Goal: Transaction & Acquisition: Book appointment/travel/reservation

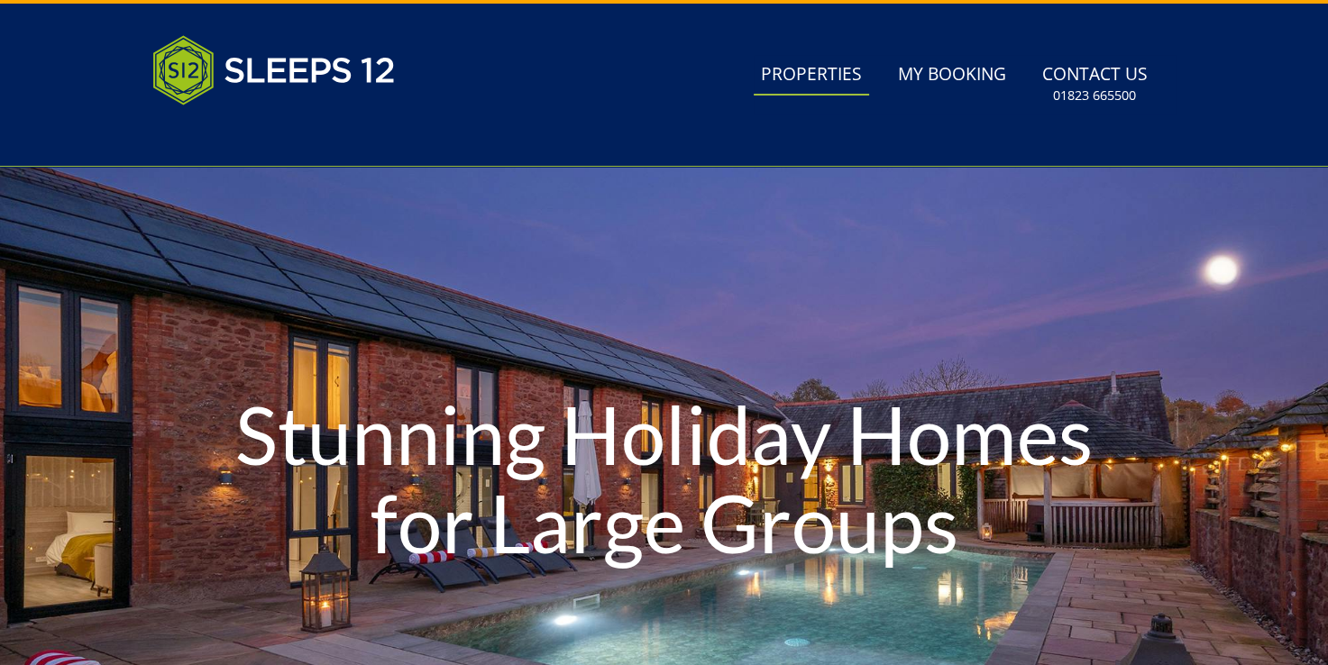
click at [820, 67] on link "Properties" at bounding box center [811, 75] width 115 height 41
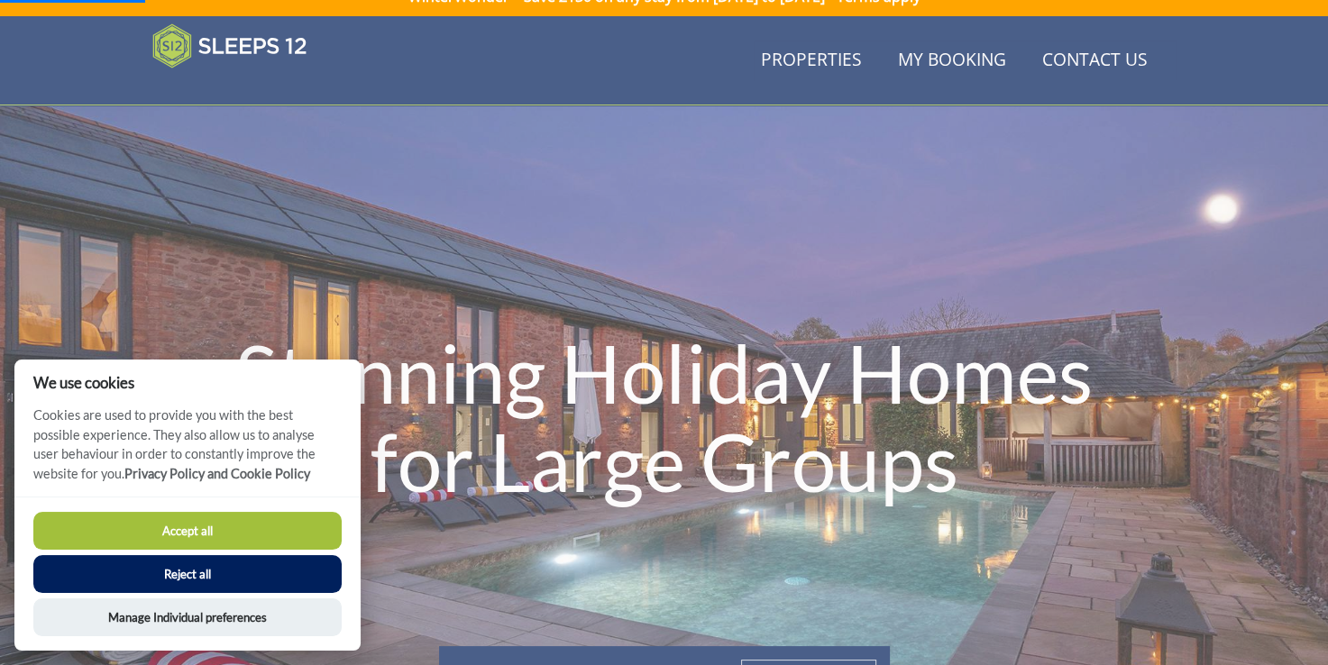
scroll to position [24, 0]
click at [236, 516] on button "Accept all" at bounding box center [187, 531] width 308 height 38
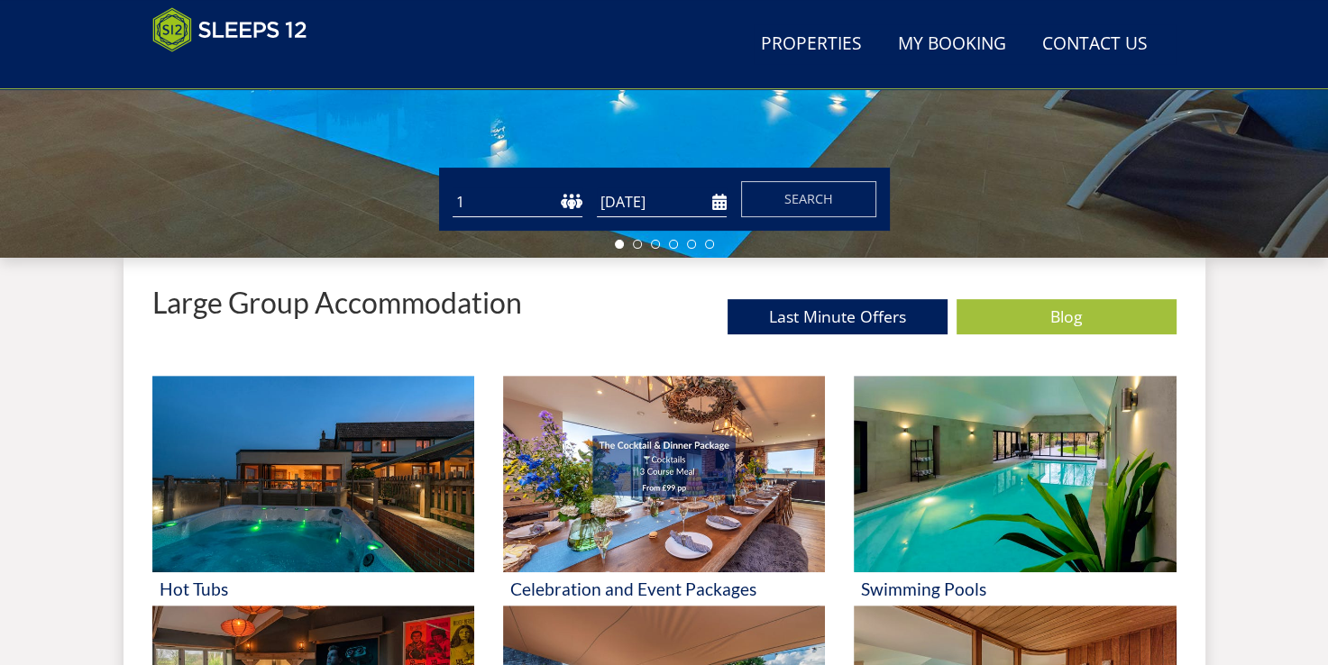
scroll to position [548, 0]
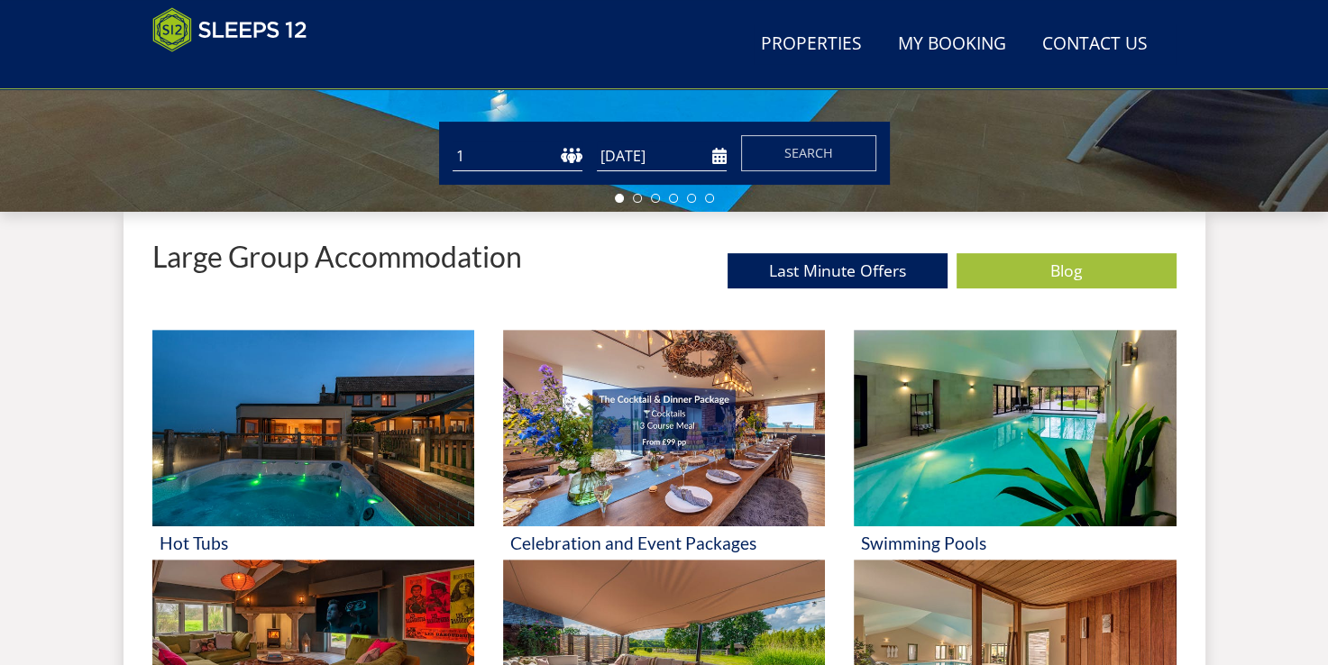
click at [506, 151] on select "1 2 3 4 5 6 7 8 9 10 11 12 13 14 15 16 17 18 19 20 21 22 23 24 25 26 27 28 29 3…" at bounding box center [518, 157] width 130 height 30
click at [453, 142] on select "1 2 3 4 5 6 7 8 9 10 11 12 13 14 15 16 17 18 19 20 21 22 23 24 25 26 27 28 29 3…" at bounding box center [518, 157] width 130 height 30
click at [535, 149] on select "1 2 3 4 5 6 7 8 9 10 11 12 13 14 15 16 17 18 19 20 21 22 23 24 25 26 27 28 29 3…" at bounding box center [518, 157] width 130 height 30
select select "18"
click at [453, 142] on select "1 2 3 4 5 6 7 8 9 10 11 12 13 14 15 16 17 18 19 20 21 22 23 24 25 26 27 28 29 3…" at bounding box center [518, 157] width 130 height 30
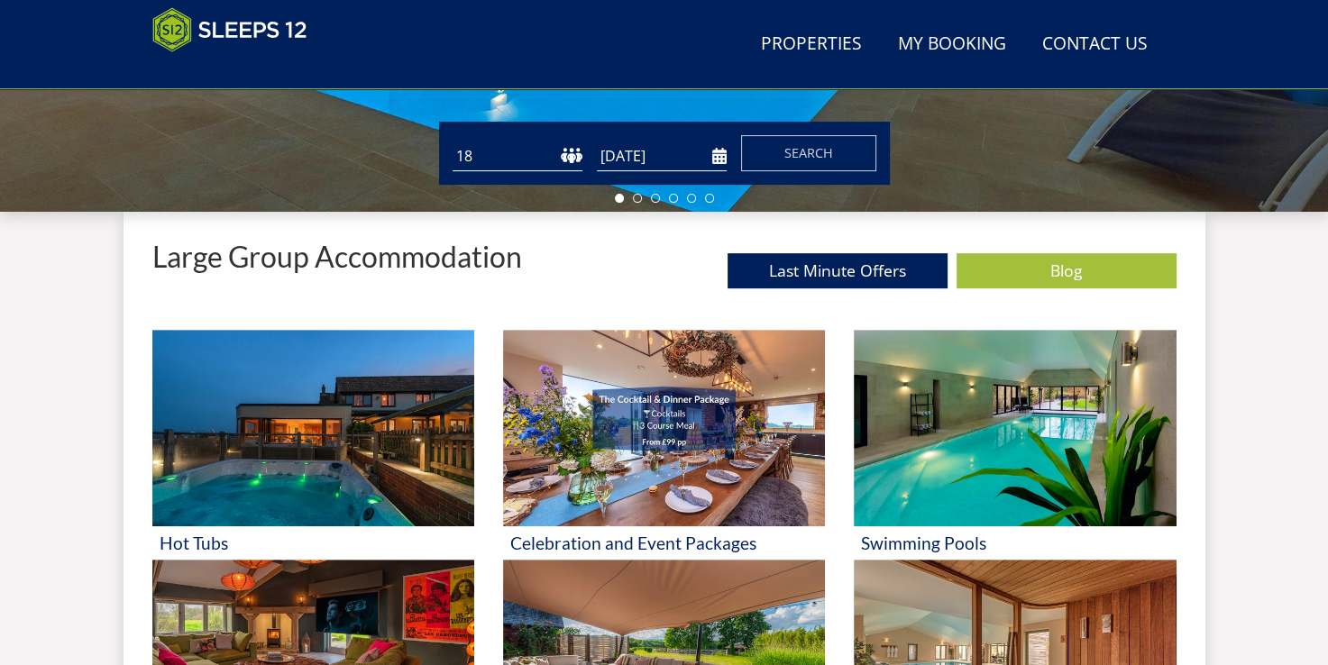
click at [678, 153] on input "[DATE]" at bounding box center [662, 157] width 130 height 30
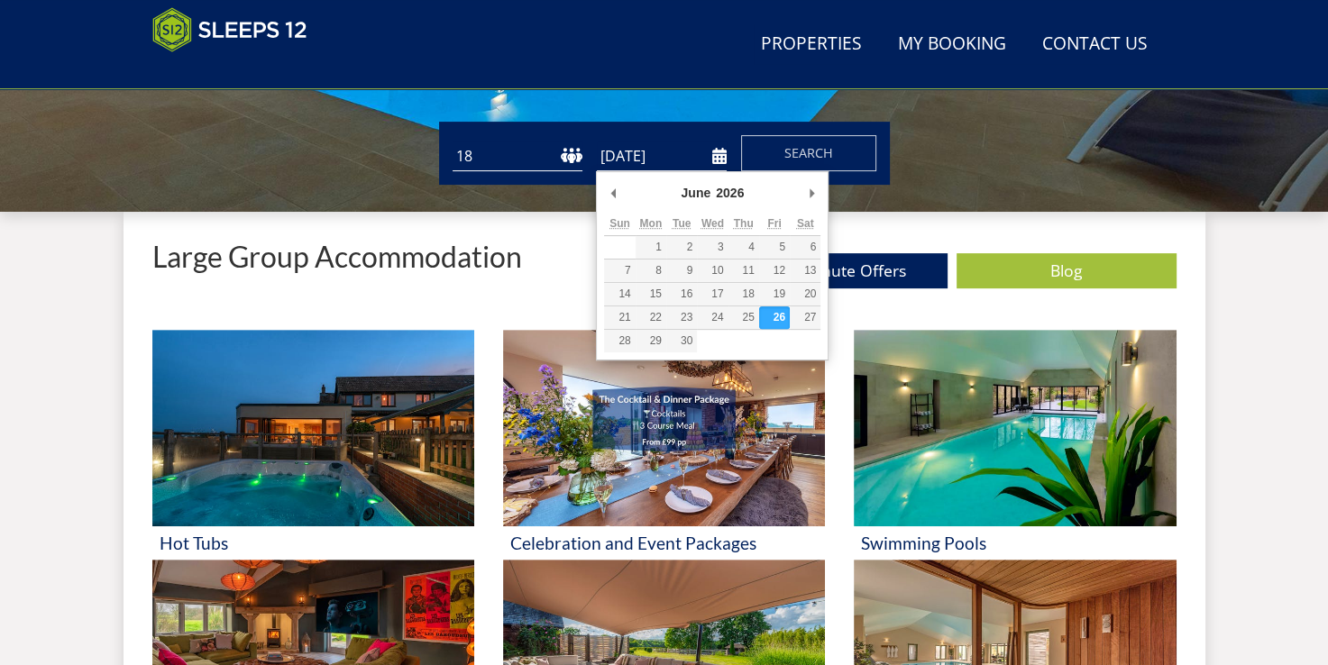
click at [718, 158] on input "[DATE]" at bounding box center [662, 157] width 130 height 30
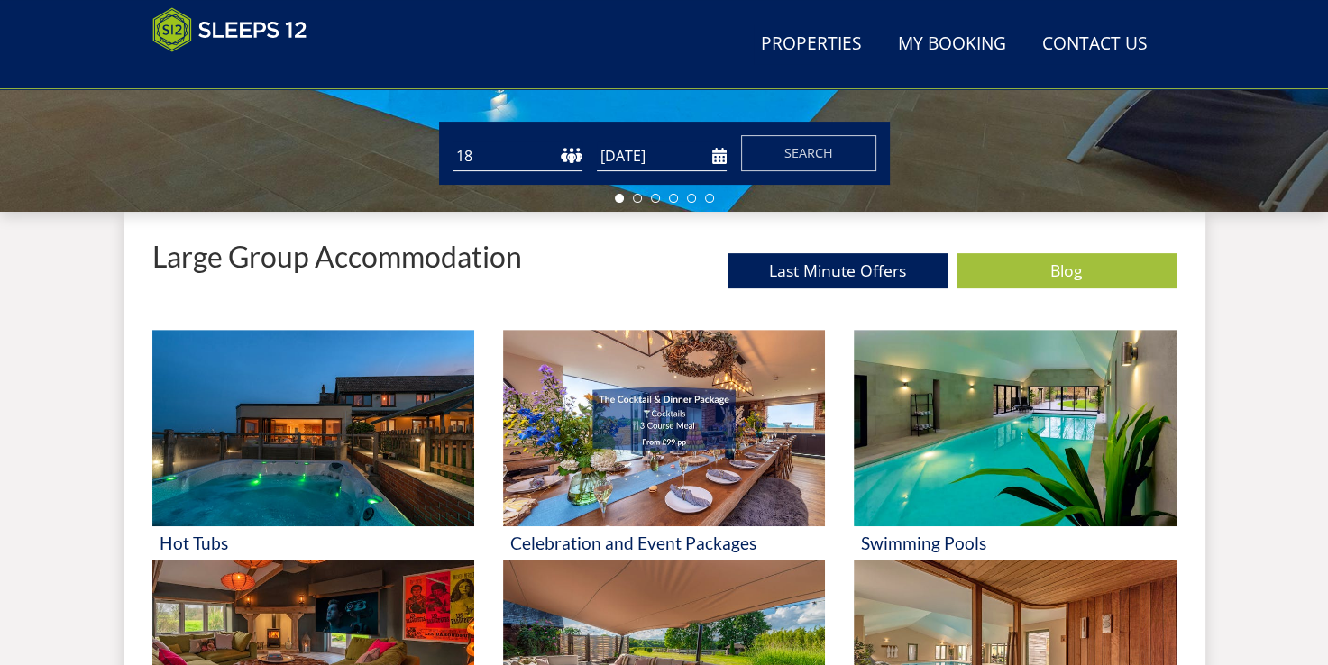
click at [716, 155] on input "[DATE]" at bounding box center [662, 157] width 130 height 30
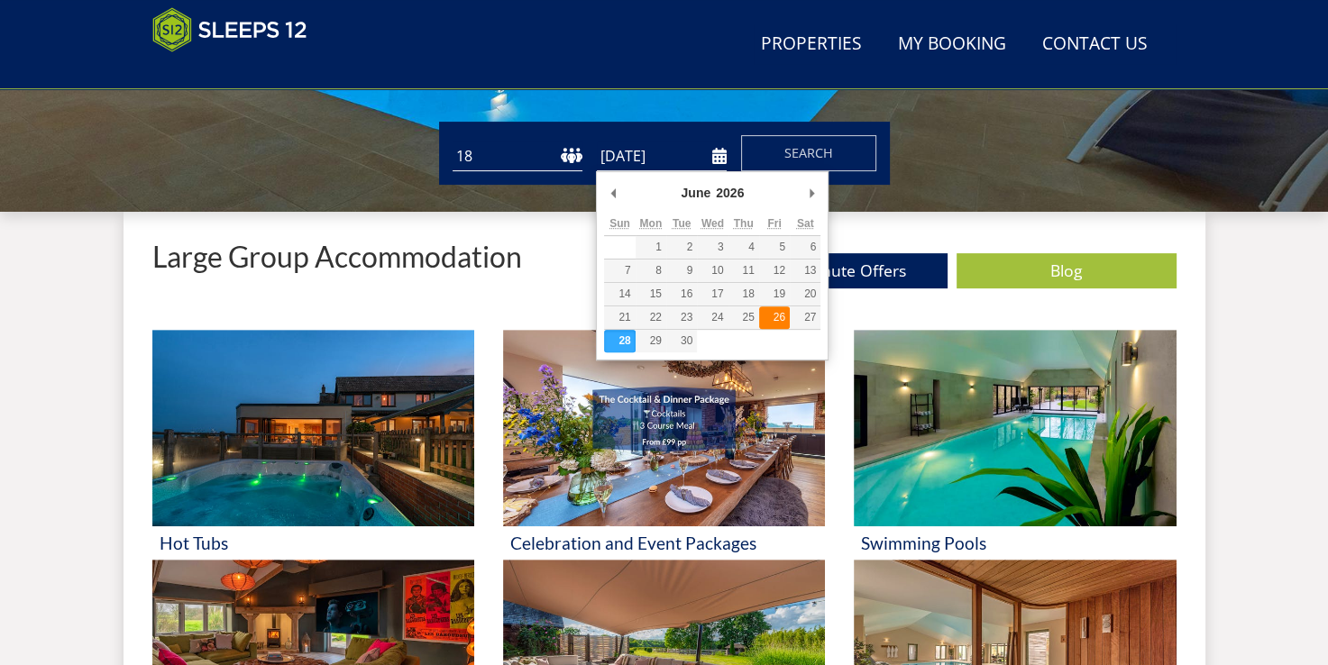
type input "[DATE]"
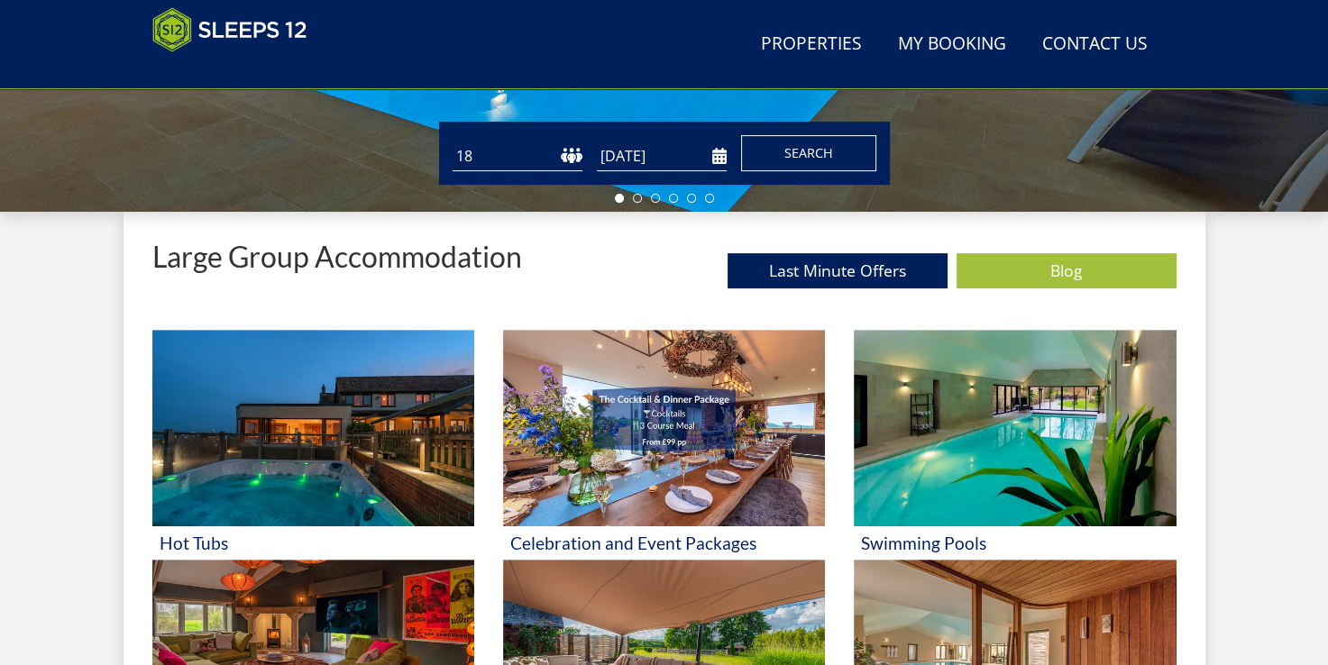
click at [796, 149] on span "Search" at bounding box center [808, 152] width 49 height 17
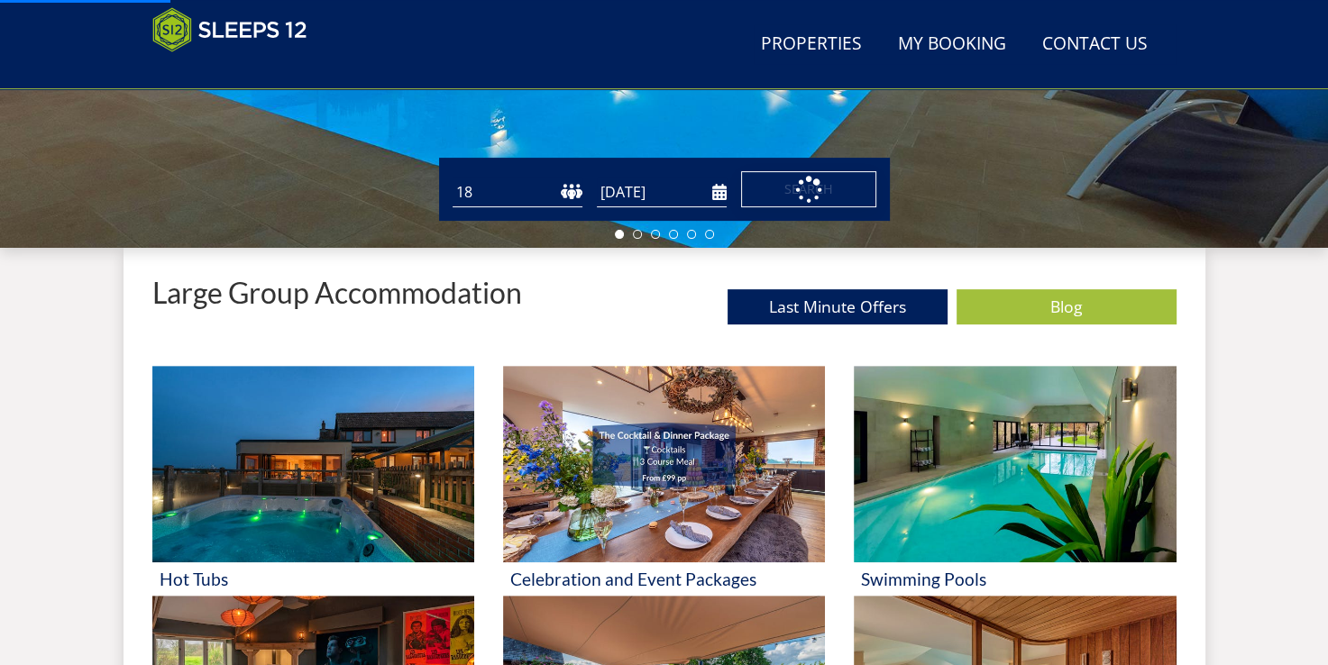
scroll to position [480, 0]
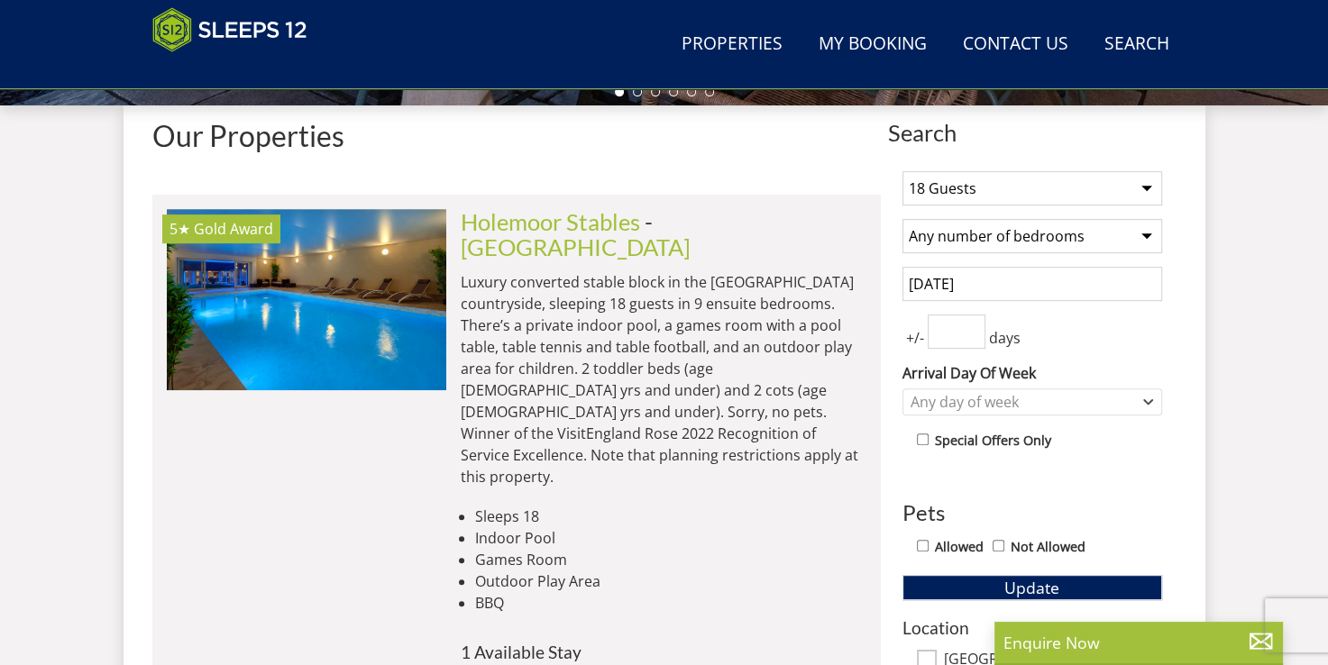
scroll to position [680, 0]
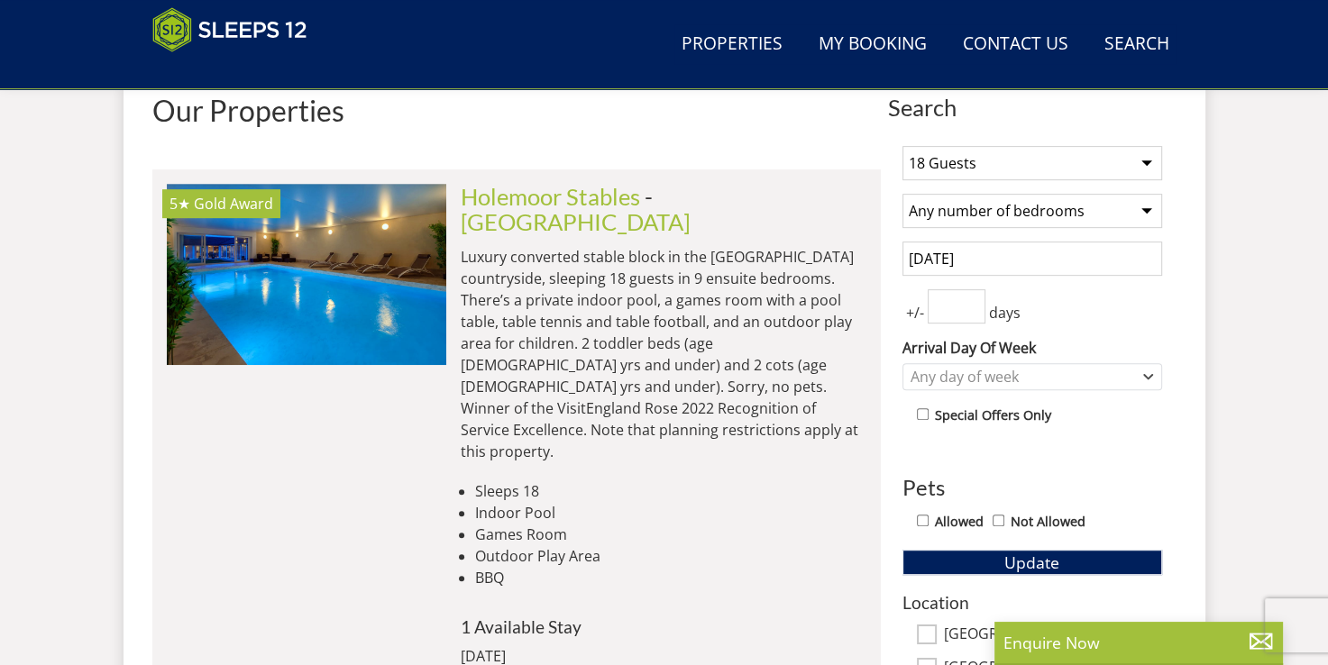
click at [972, 204] on select "Any number of bedrooms 4 Bedrooms 5 Bedrooms 6 Bedrooms 7 Bedrooms 8 Bedrooms 9…" at bounding box center [1032, 211] width 260 height 34
select select "9"
click at [902, 194] on select "Any number of bedrooms 4 Bedrooms 5 Bedrooms 6 Bedrooms 7 Bedrooms 8 Bedrooms 9…" at bounding box center [1032, 211] width 260 height 34
click at [972, 297] on input "1" at bounding box center [957, 306] width 58 height 34
type input "0"
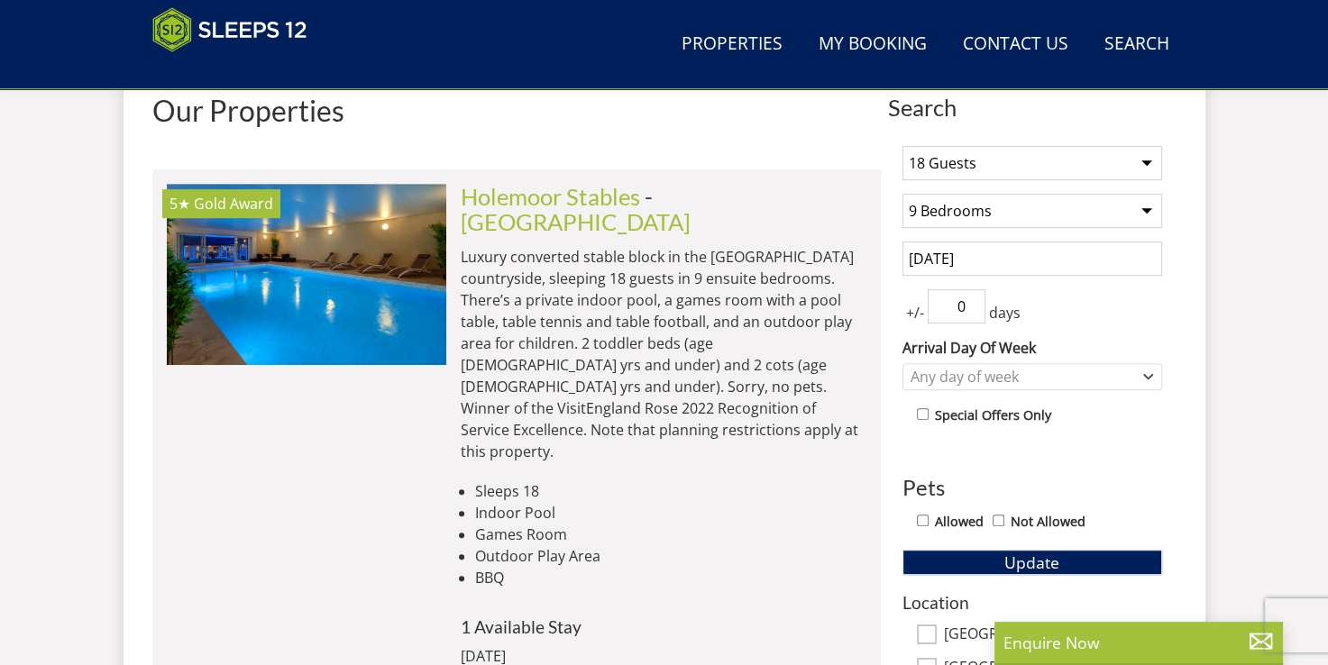
click at [973, 315] on input "0" at bounding box center [957, 306] width 58 height 34
click at [970, 374] on div "Any day of week" at bounding box center [1022, 377] width 233 height 20
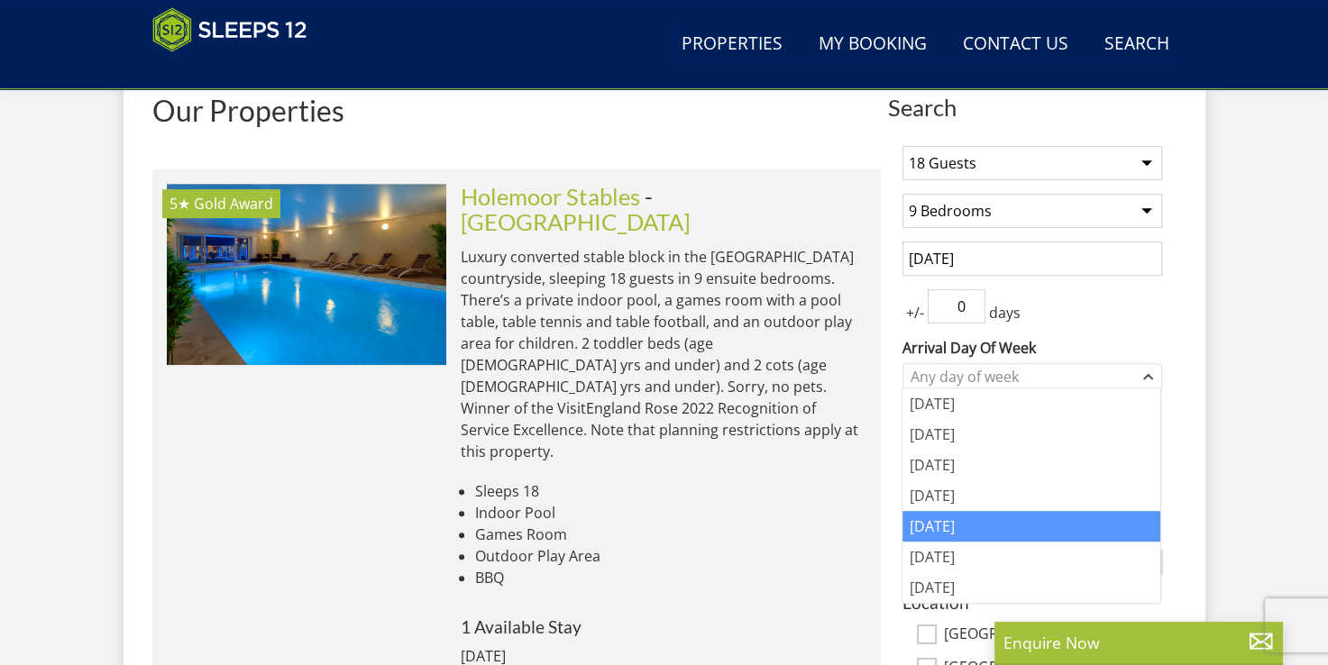
click at [930, 519] on div "[DATE]" at bounding box center [1031, 526] width 258 height 31
click at [1126, 342] on label "Arrival Day Of Week" at bounding box center [1032, 348] width 260 height 22
click at [0, 0] on select "[DATE] [DATE] [DATE] [DATE] [DATE] [DATE] [DATE]" at bounding box center [0, 0] width 0 height 0
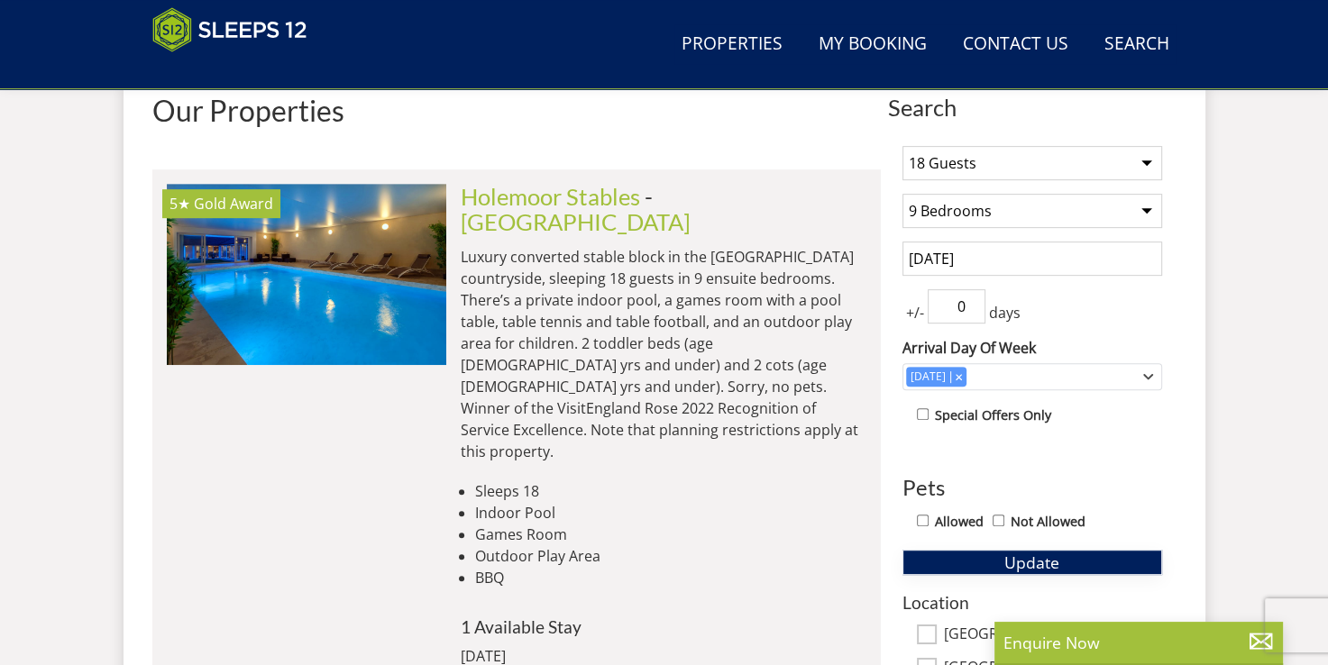
click at [1032, 557] on span "Update" at bounding box center [1031, 563] width 55 height 22
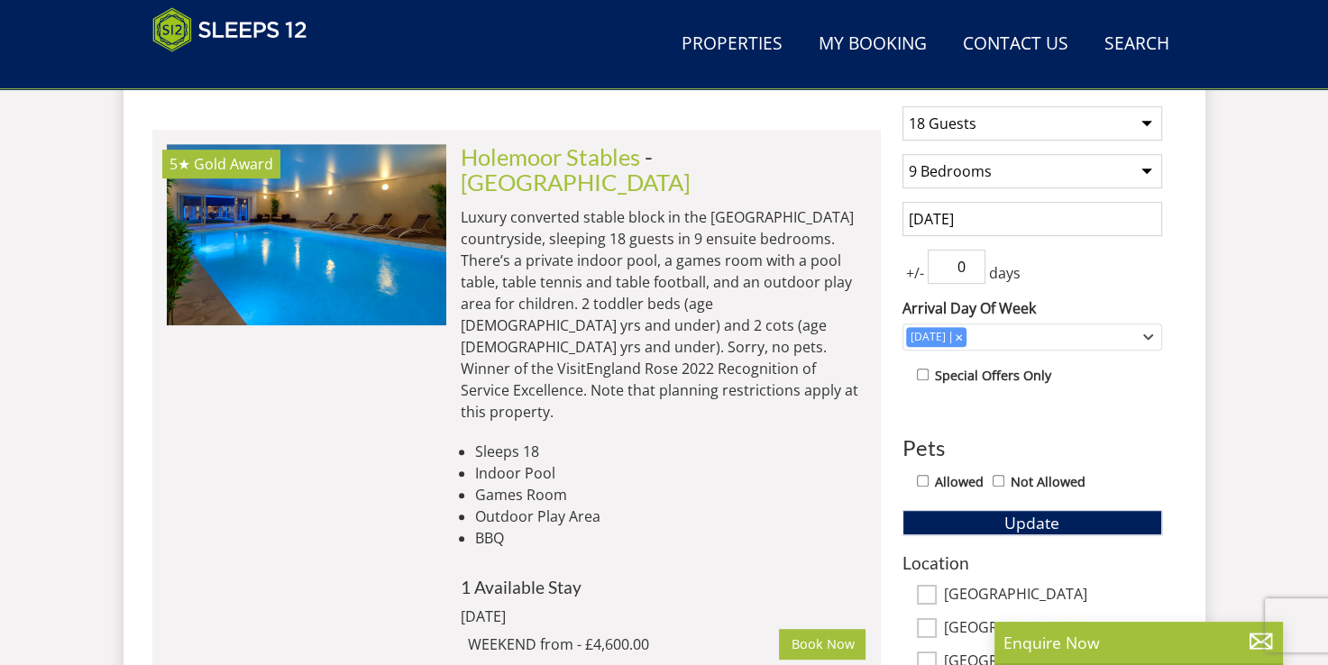
scroll to position [716, 0]
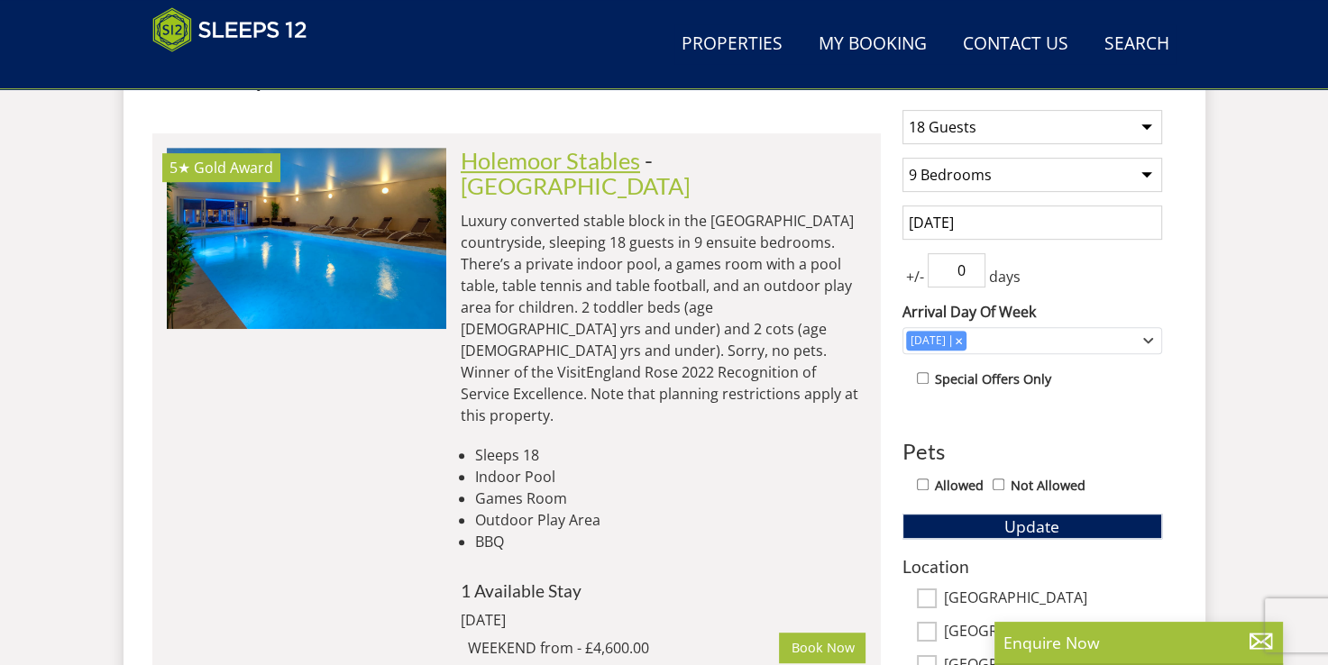
click at [623, 152] on link "Holemoor Stables" at bounding box center [550, 160] width 179 height 27
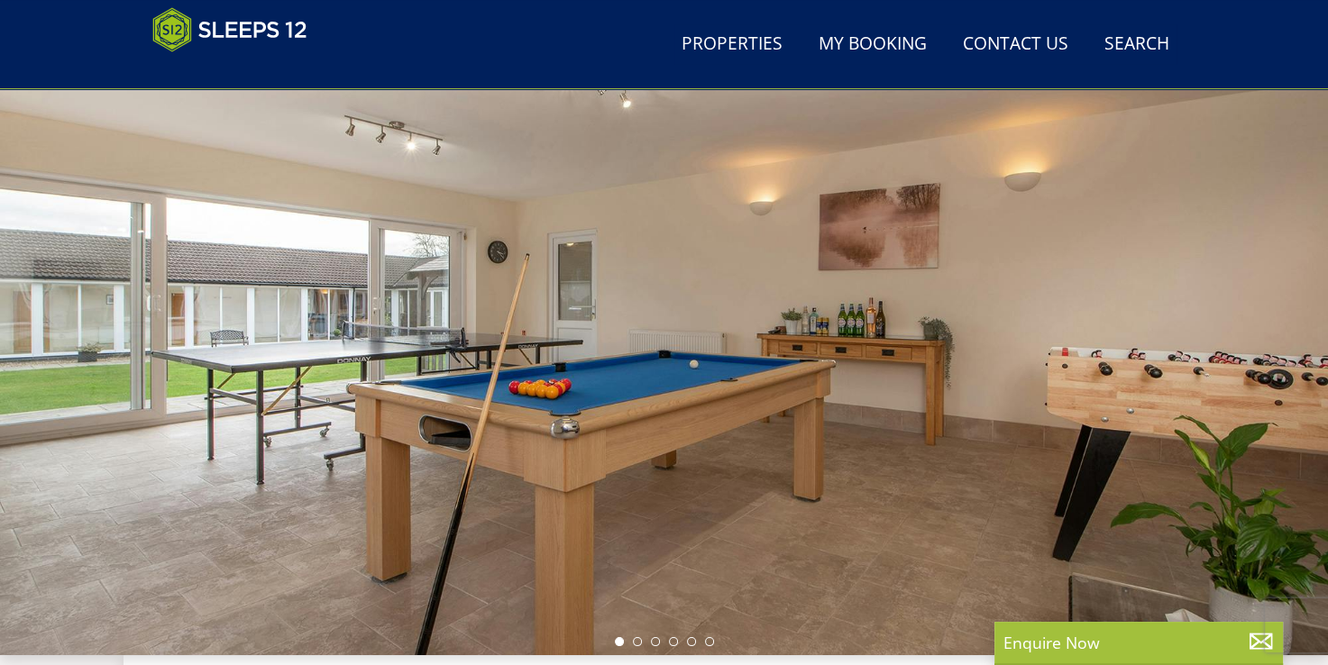
scroll to position [108, 0]
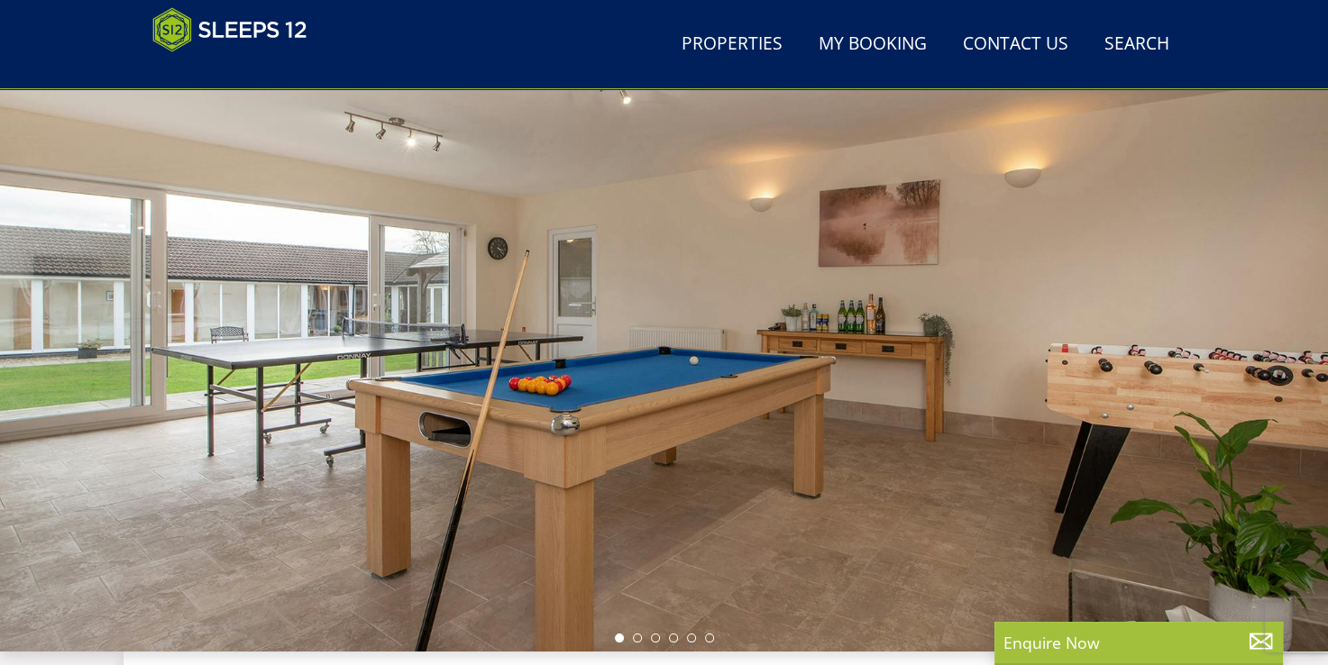
click at [671, 295] on div at bounding box center [664, 336] width 1328 height 631
select select "9"
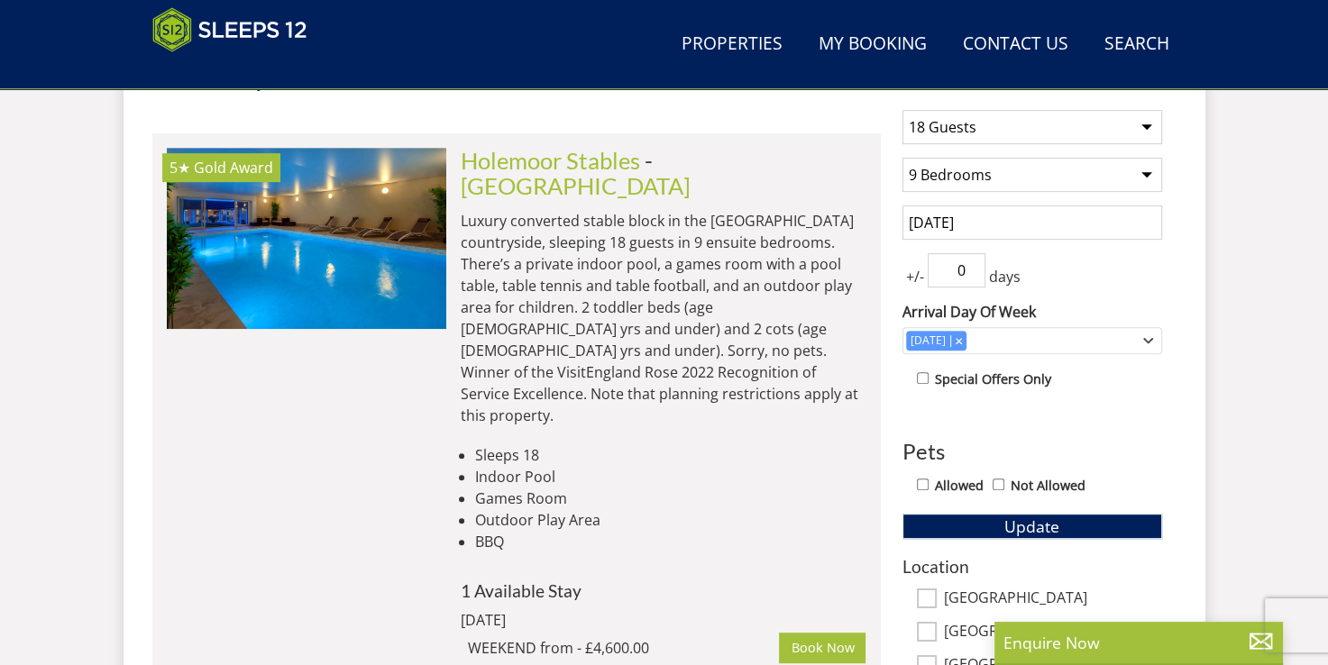
scroll to position [752, 0]
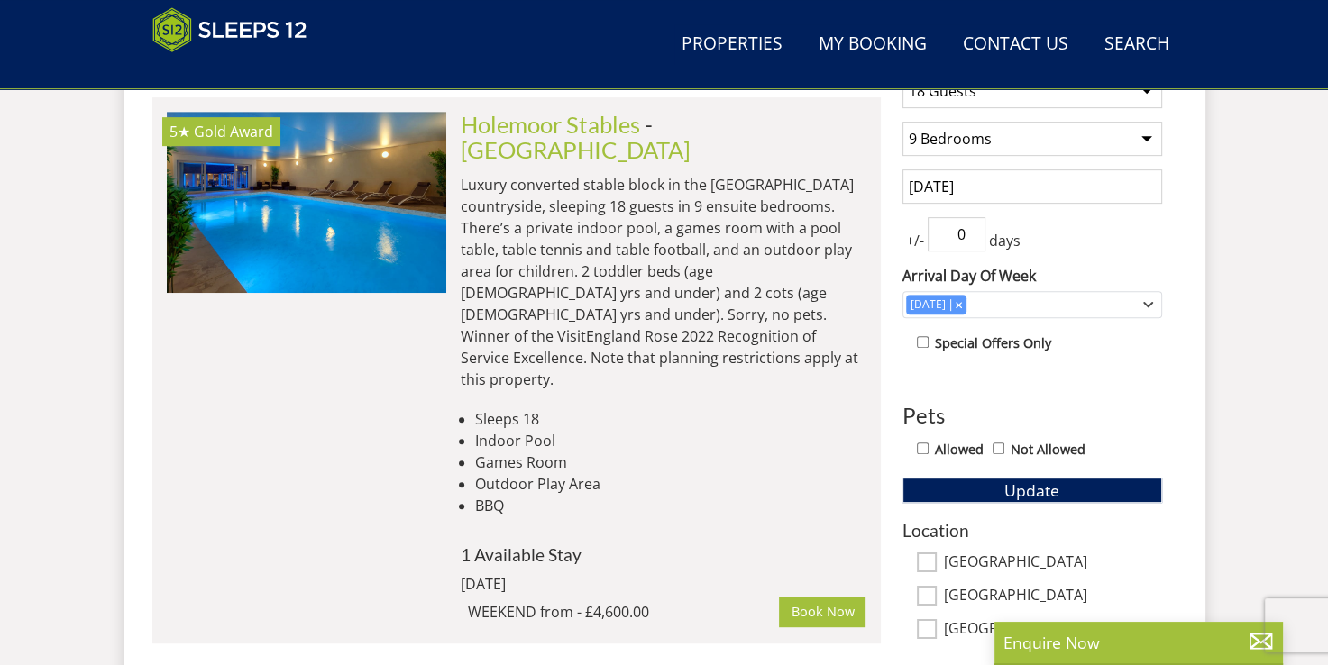
click at [602, 174] on p "Luxury converted stable block in the [GEOGRAPHIC_DATA] countryside, sleeping 18…" at bounding box center [664, 282] width 406 height 216
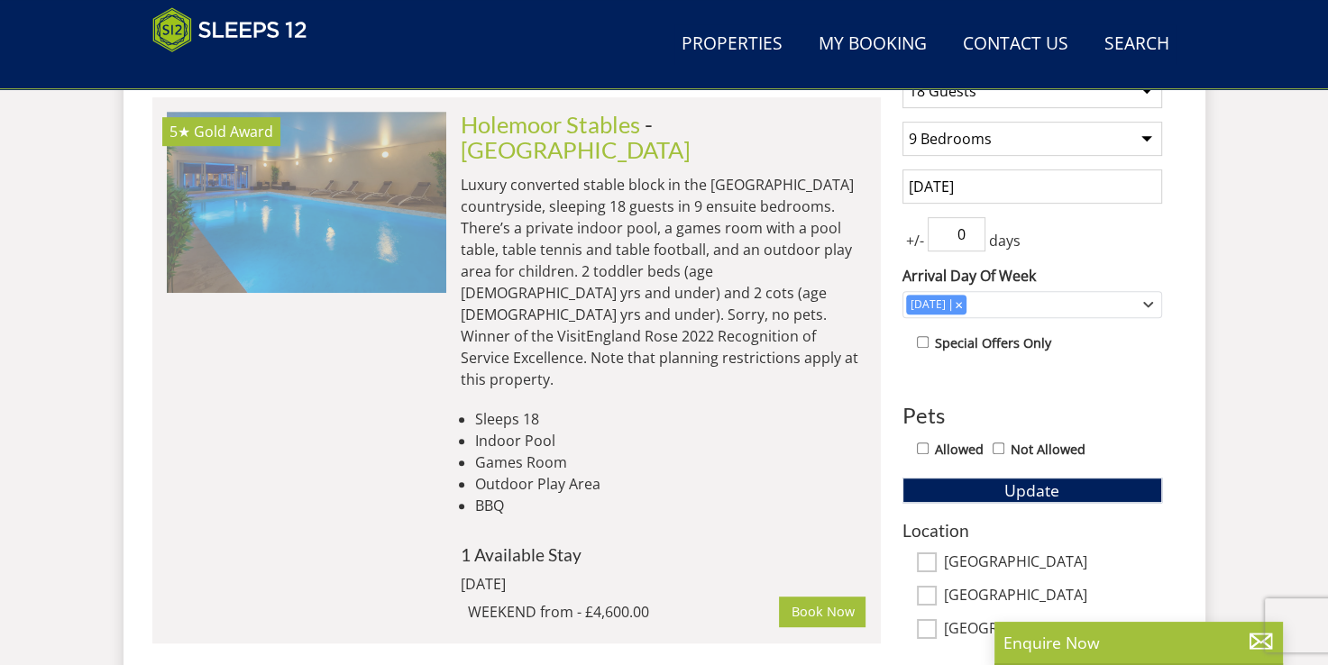
click at [370, 193] on img at bounding box center [306, 202] width 279 height 180
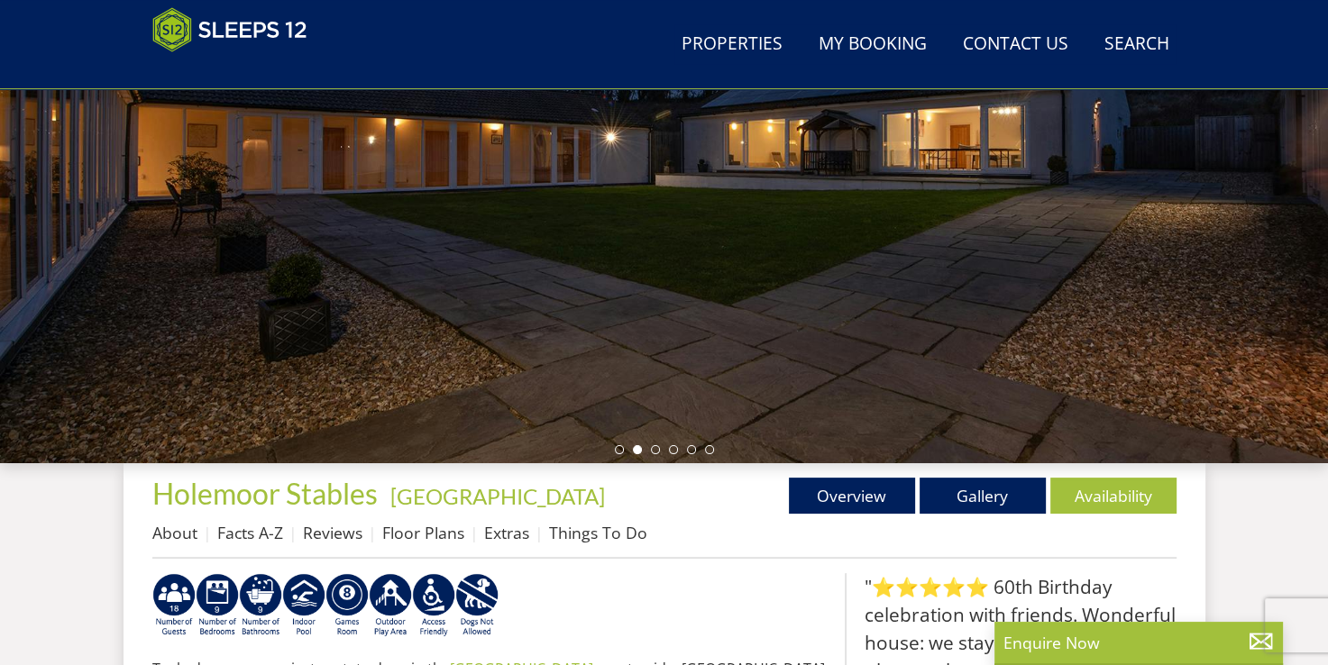
scroll to position [211, 0]
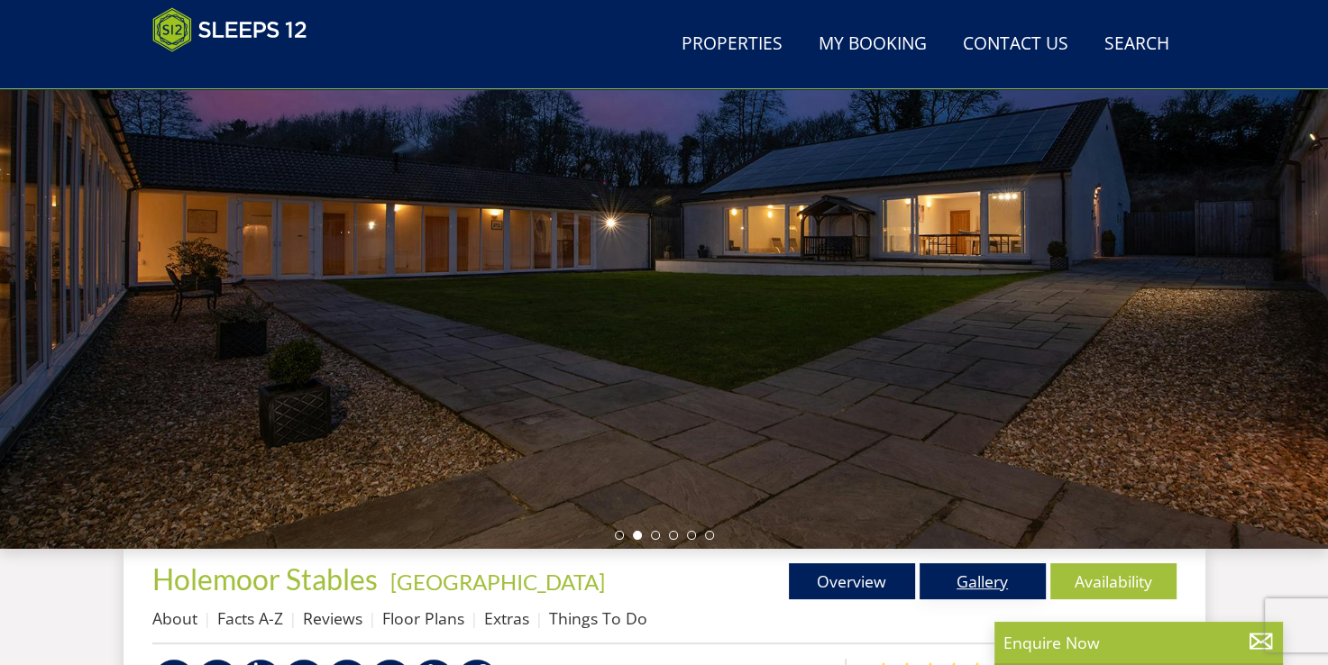
click at [955, 590] on link "Gallery" at bounding box center [982, 581] width 126 height 36
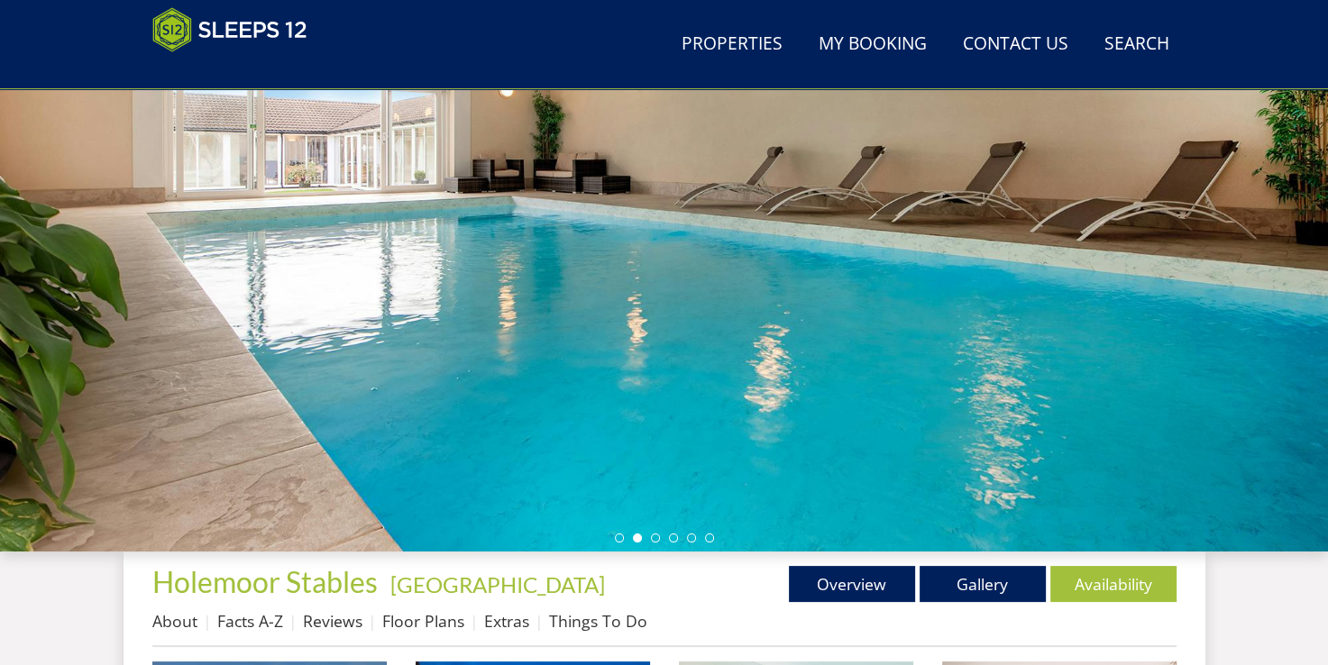
scroll to position [171, 0]
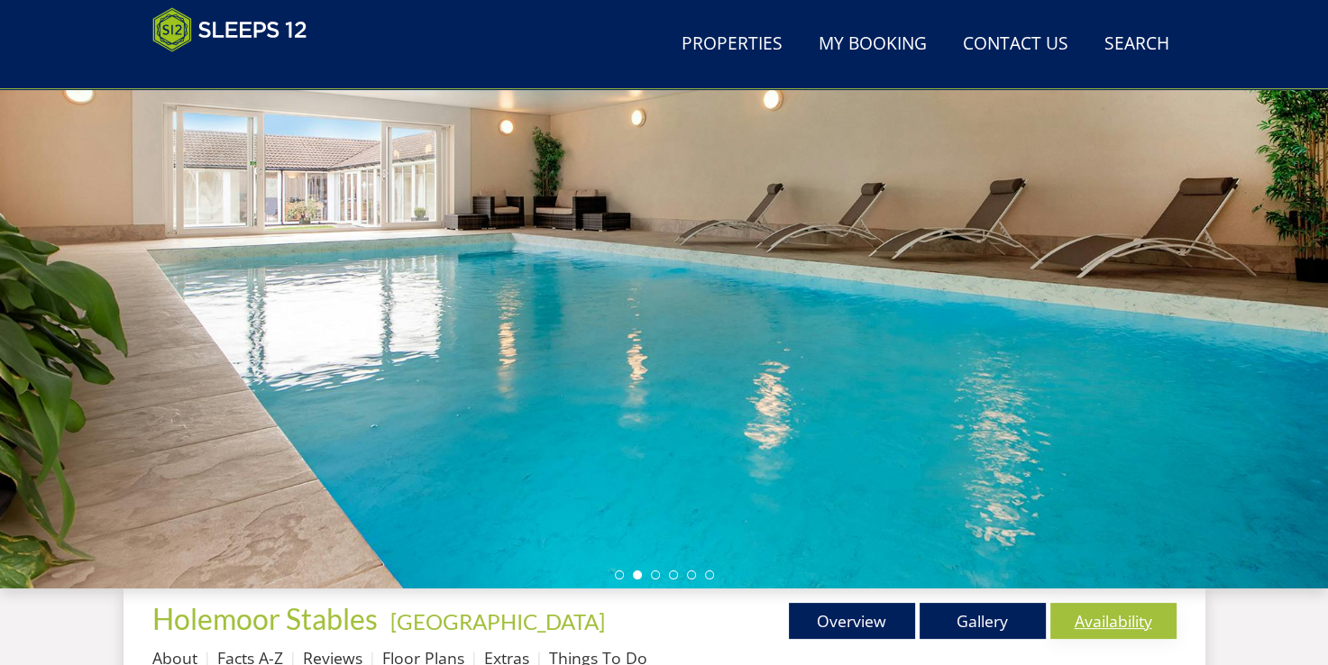
click at [1089, 619] on link "Availability" at bounding box center [1113, 621] width 126 height 36
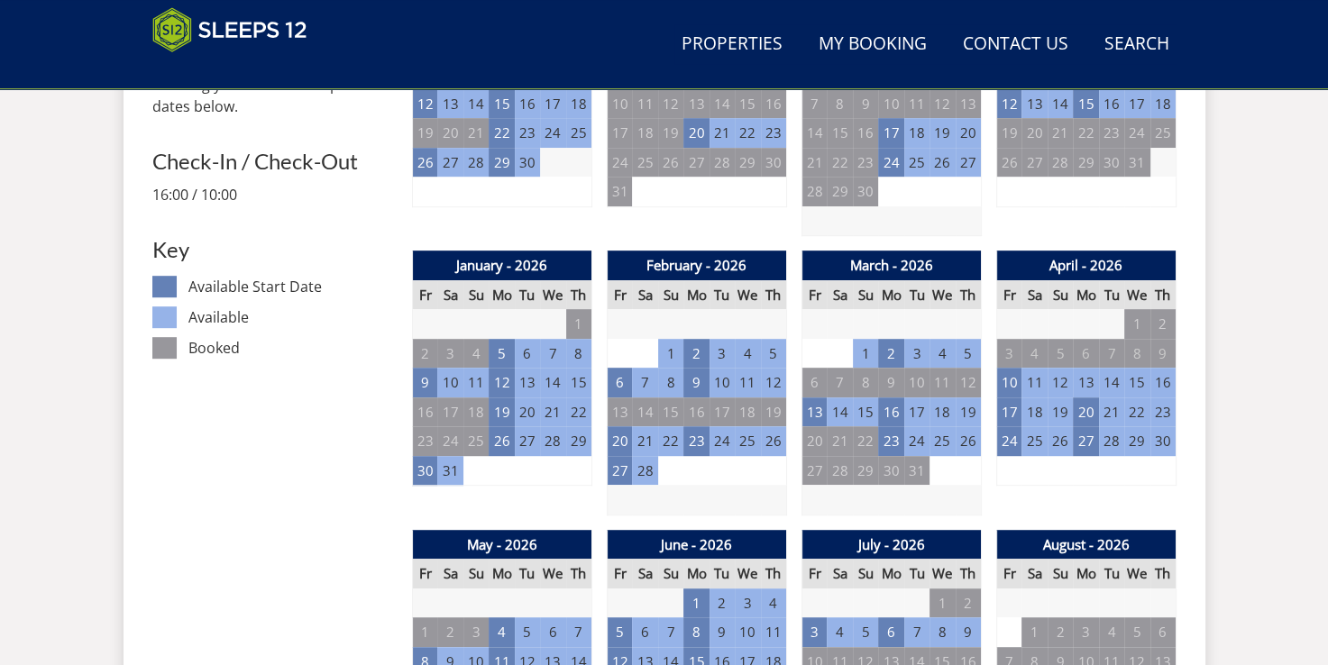
scroll to position [1046, 0]
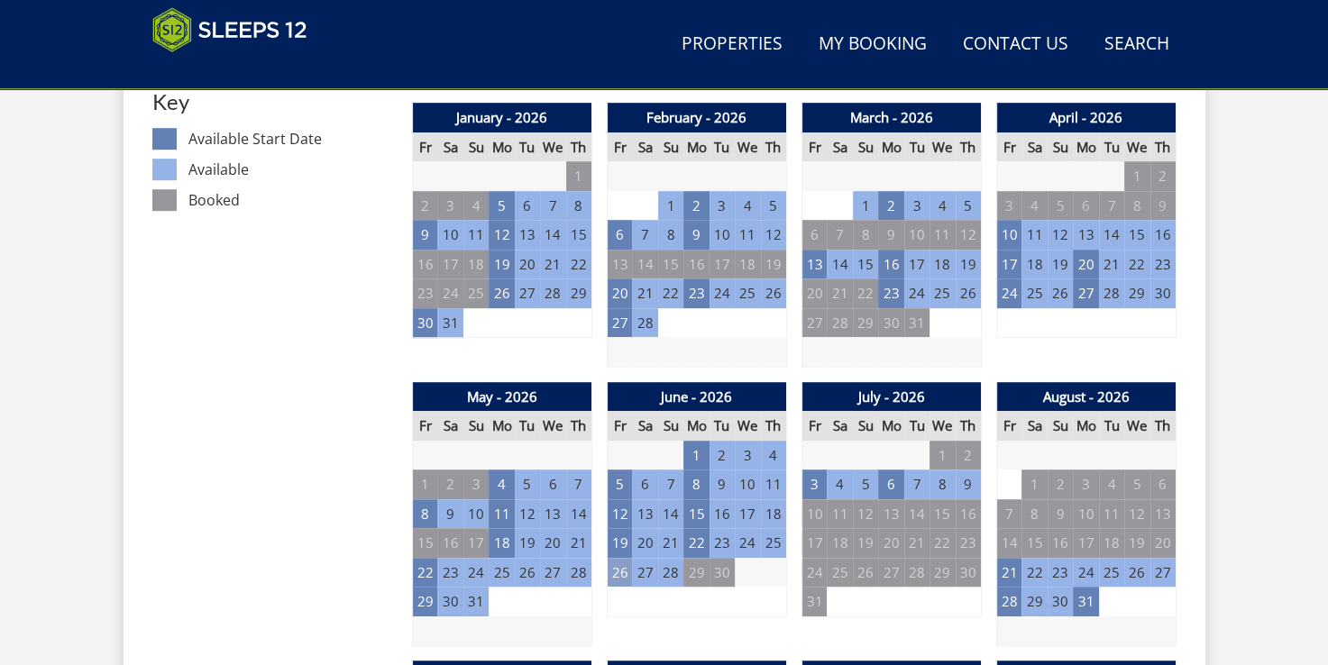
click at [617, 571] on td "26" at bounding box center [619, 573] width 25 height 30
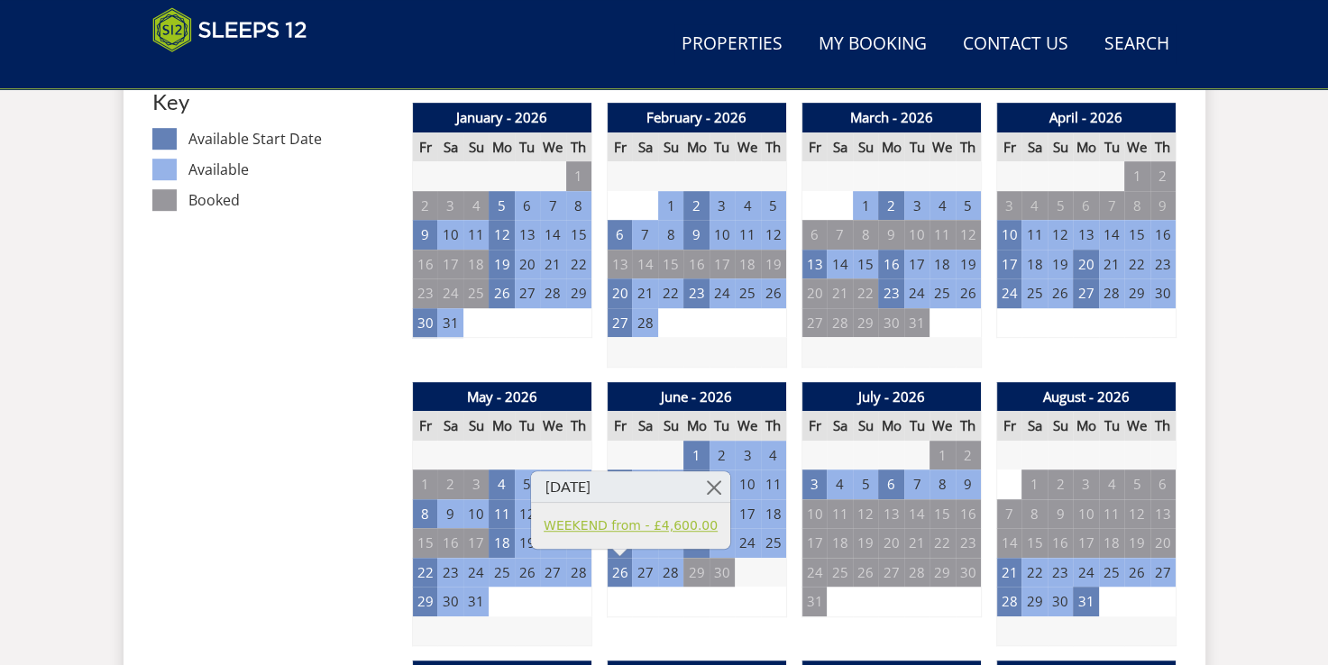
click at [618, 524] on link "WEEKEND from - £4,600.00" at bounding box center [631, 526] width 174 height 19
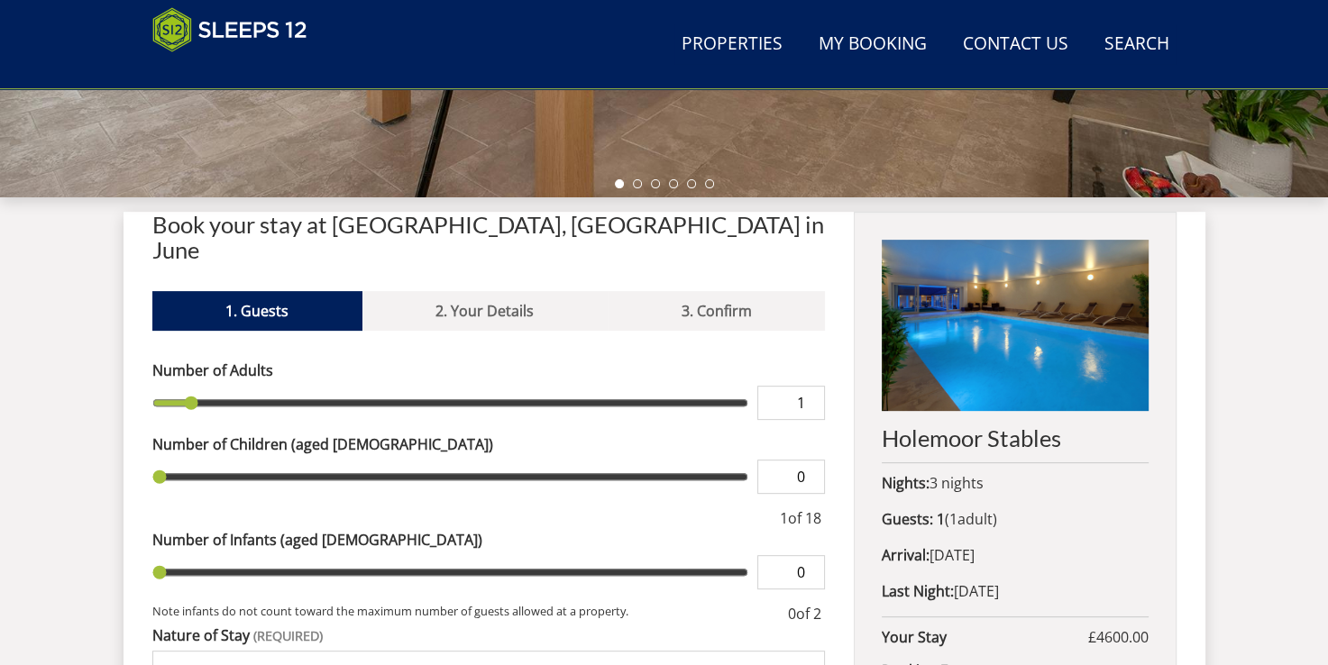
scroll to position [566, 0]
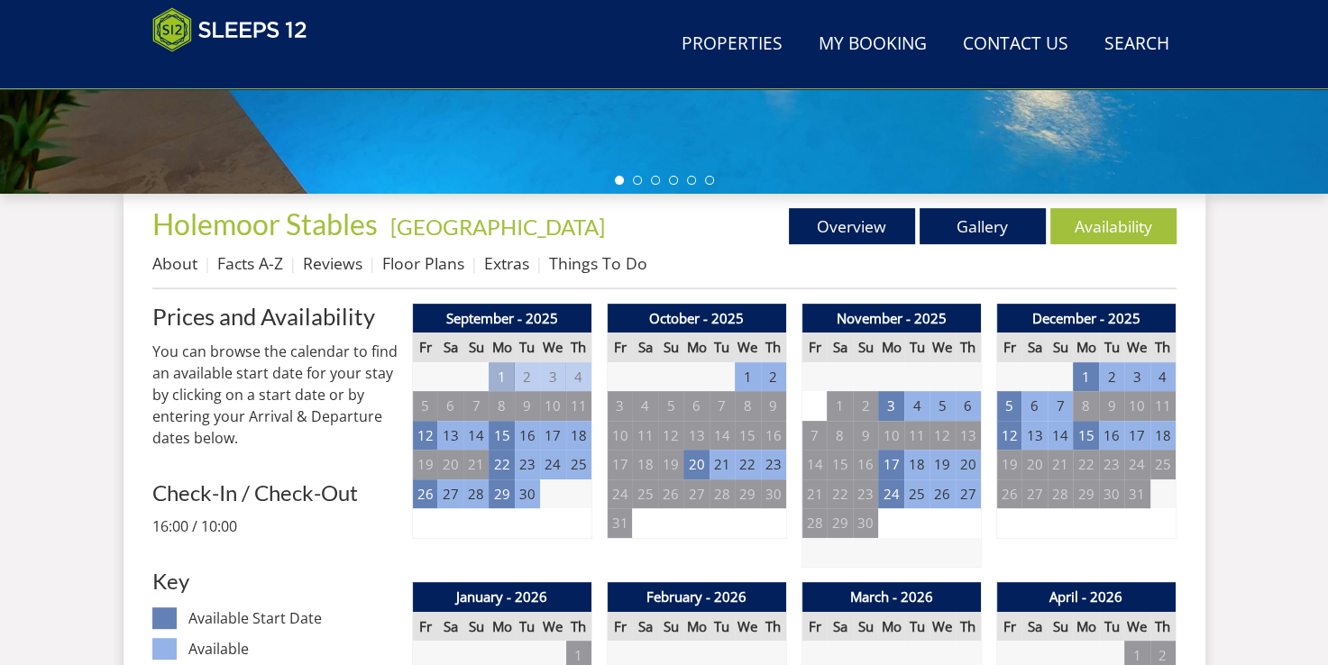
scroll to position [1046, 0]
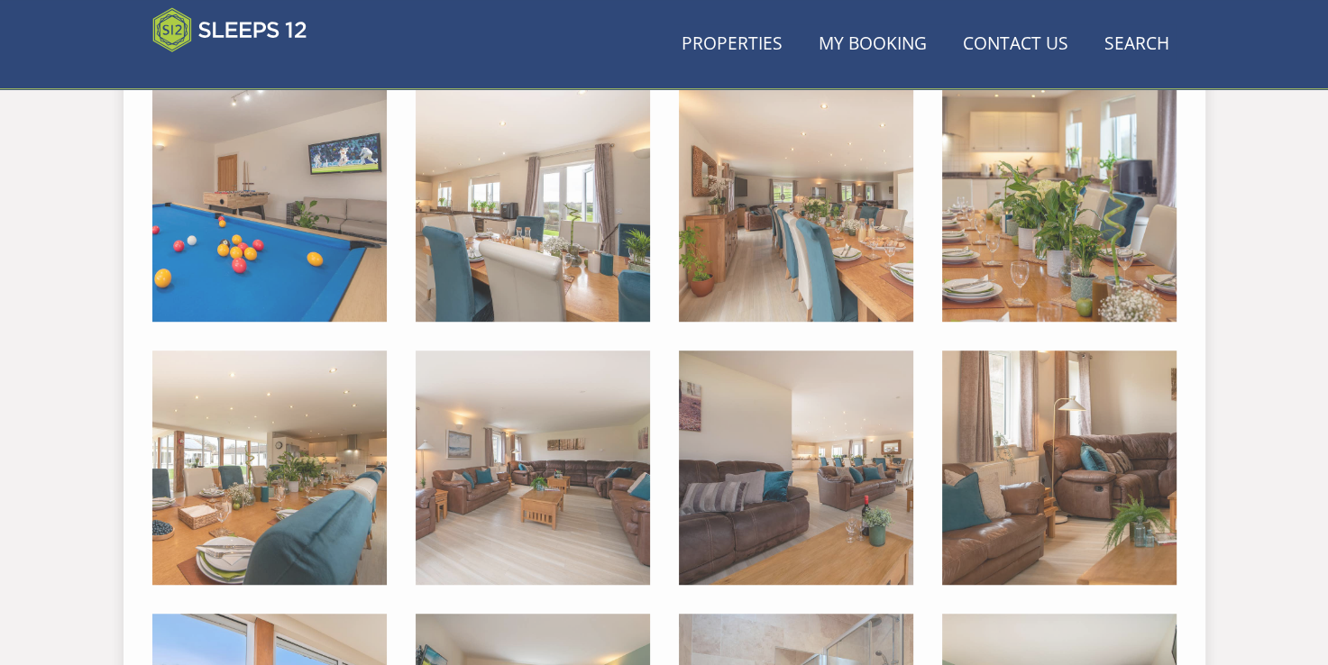
scroll to position [171, 0]
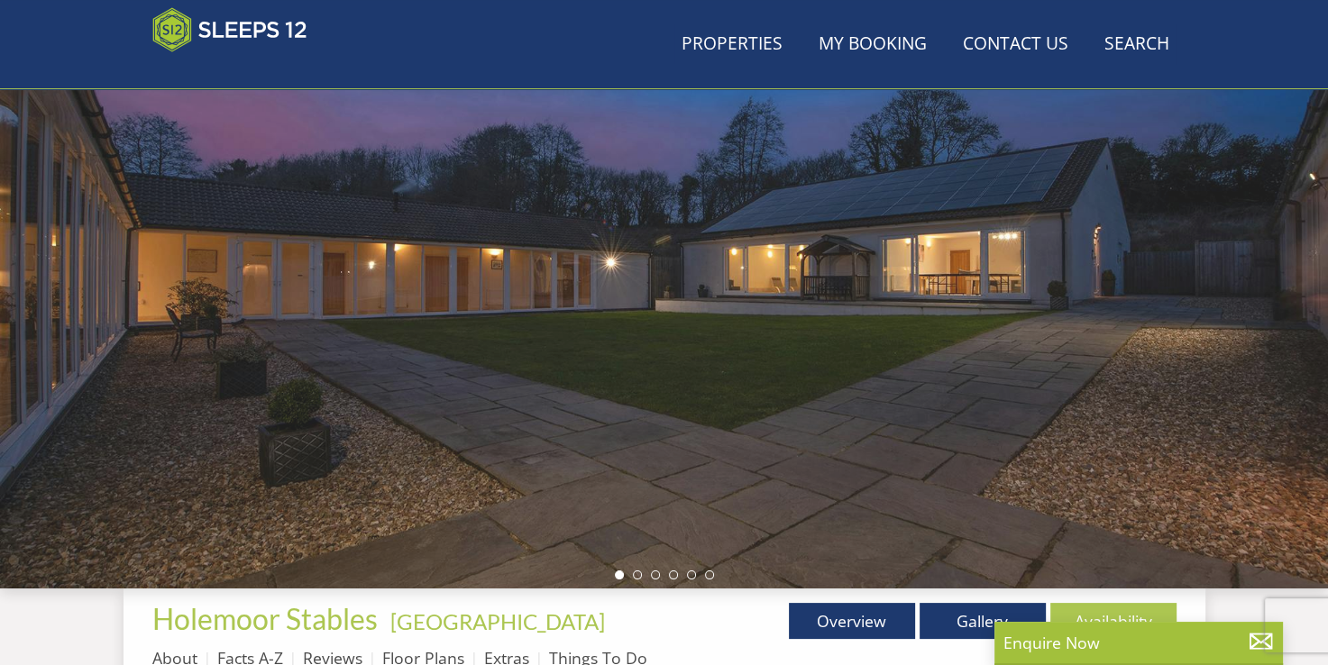
scroll to position [211, 0]
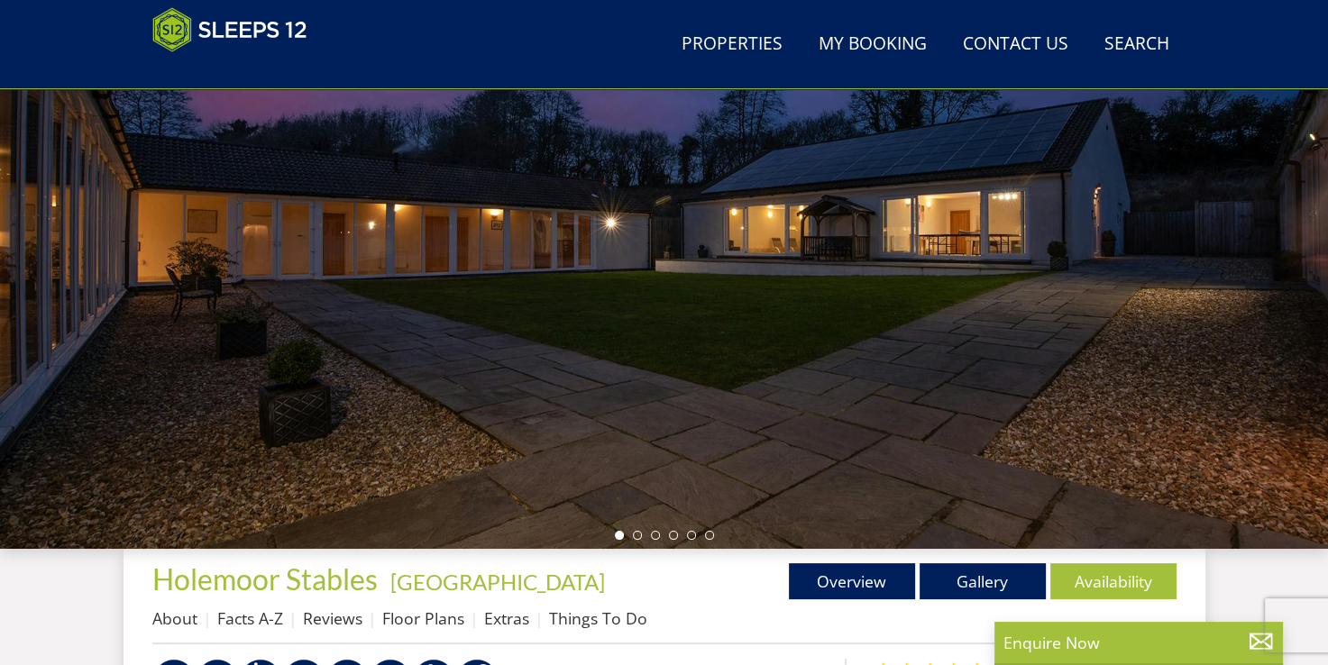
scroll to position [752, 0]
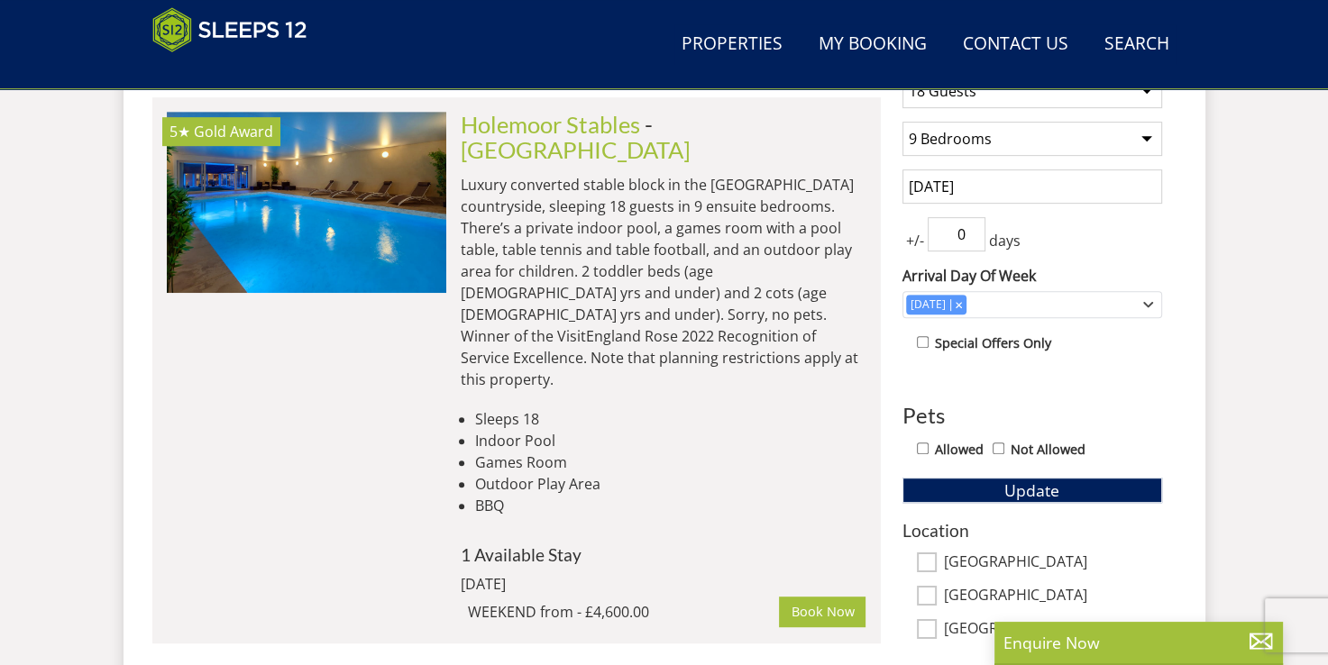
click at [202, 339] on div "5★ Gold Award Holemoor Stables Check Availability More Info" at bounding box center [306, 370] width 279 height 517
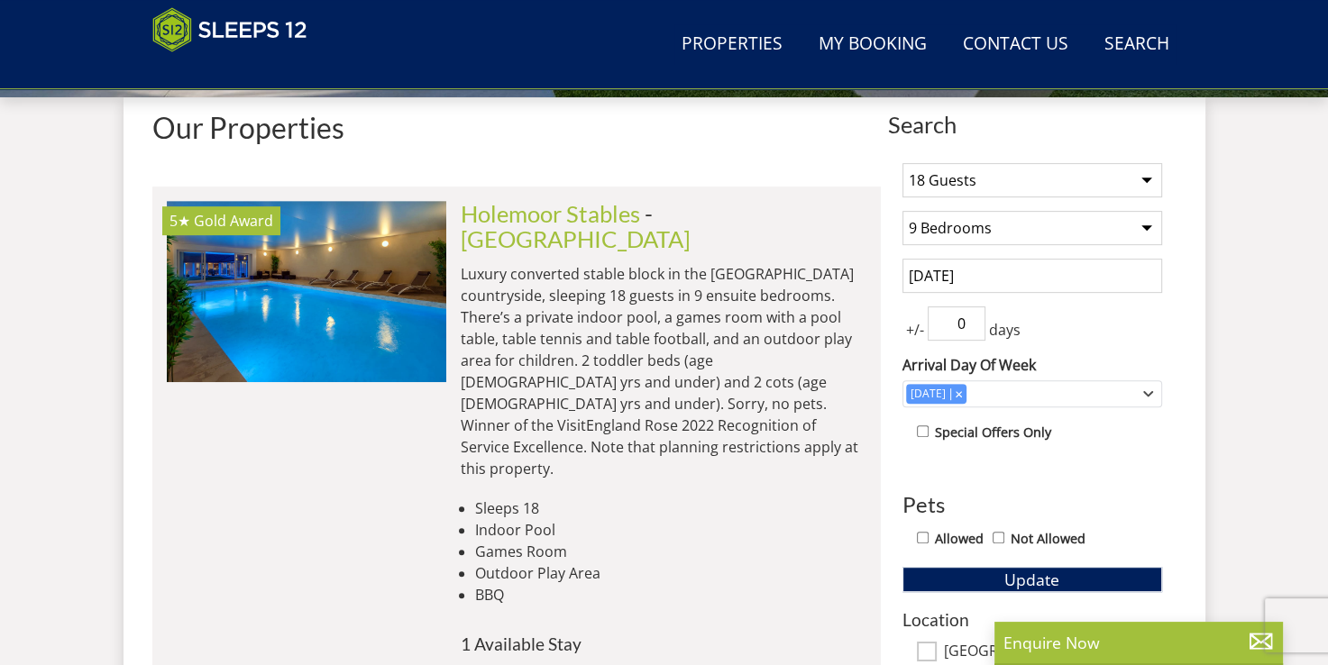
scroll to position [647, 0]
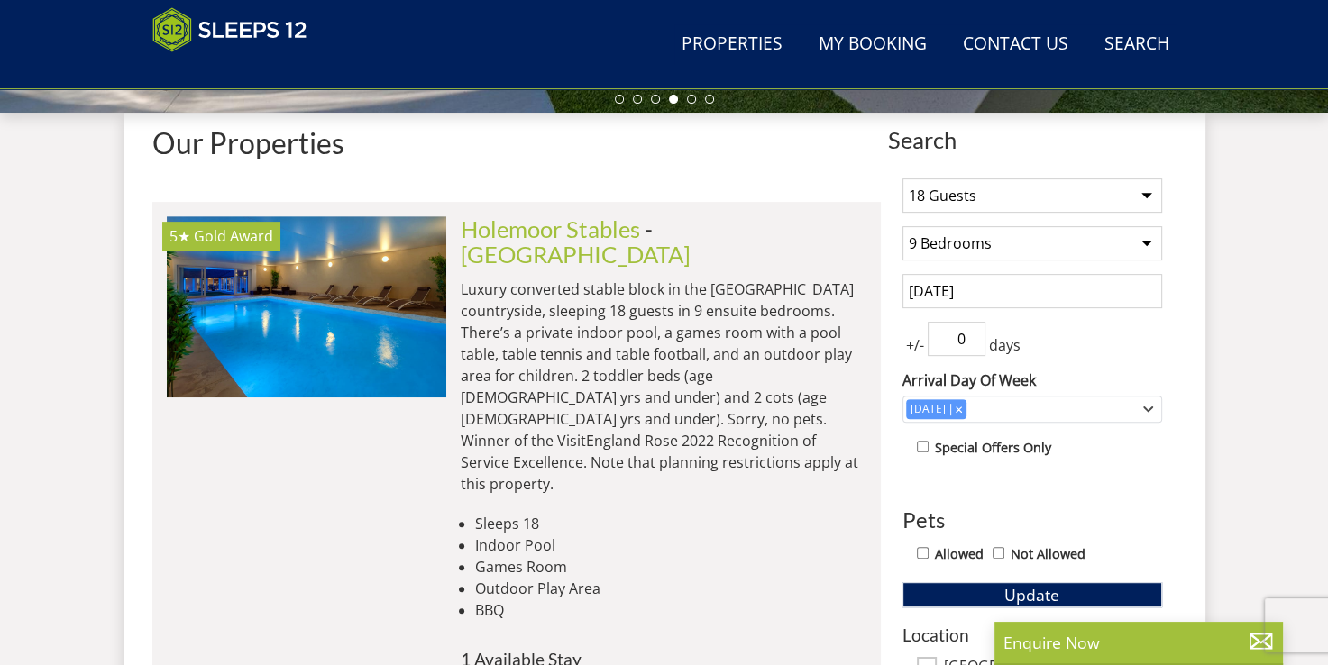
click at [1130, 244] on select "Any number of bedrooms 4 Bedrooms 5 Bedrooms 6 Bedrooms 7 Bedrooms 8 Bedrooms 9…" at bounding box center [1032, 243] width 260 height 34
select select "8"
click at [902, 226] on select "Any number of bedrooms 4 Bedrooms 5 Bedrooms 6 Bedrooms 7 Bedrooms 8 Bedrooms 9…" at bounding box center [1032, 243] width 260 height 34
click at [983, 194] on select "1 Guest 2 Guests 3 Guests 4 Guests 5 Guests 6 Guests 7 Guests 8 Guests 9 Guests…" at bounding box center [1032, 195] width 260 height 34
select select "16"
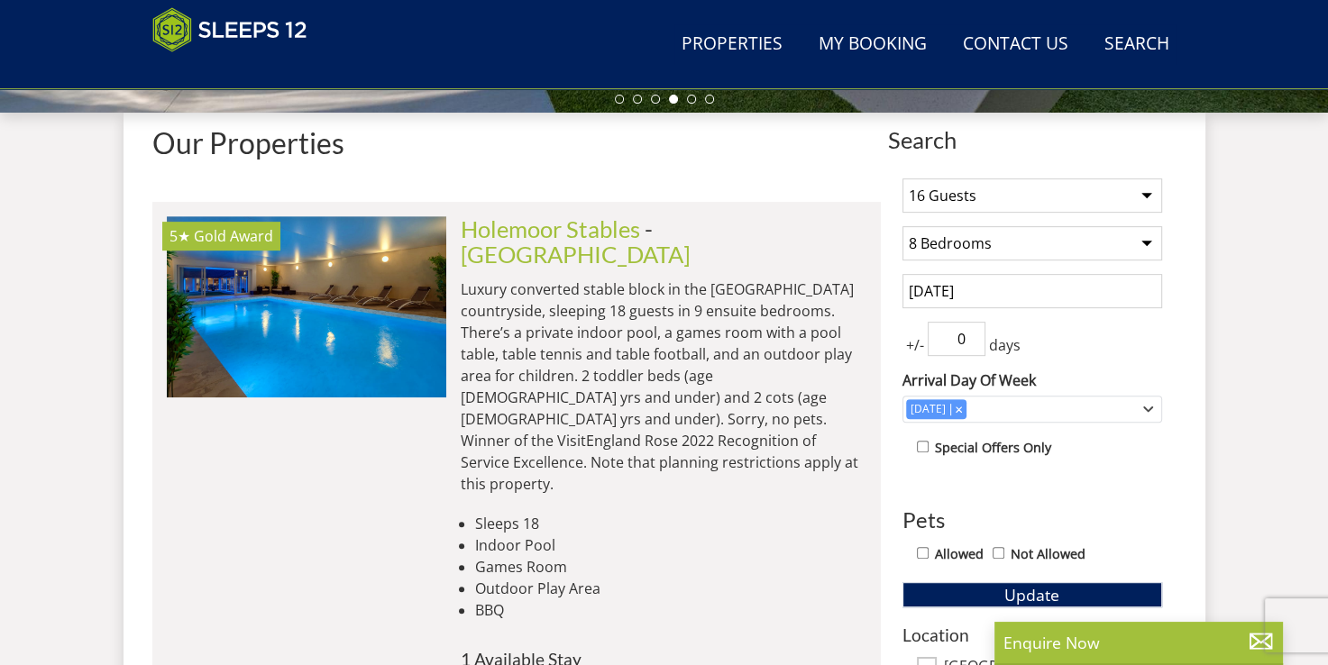
click at [902, 178] on select "1 Guest 2 Guests 3 Guests 4 Guests 5 Guests 6 Guests 7 Guests 8 Guests 9 Guests…" at bounding box center [1032, 195] width 260 height 34
click at [996, 590] on button "Update" at bounding box center [1032, 594] width 260 height 25
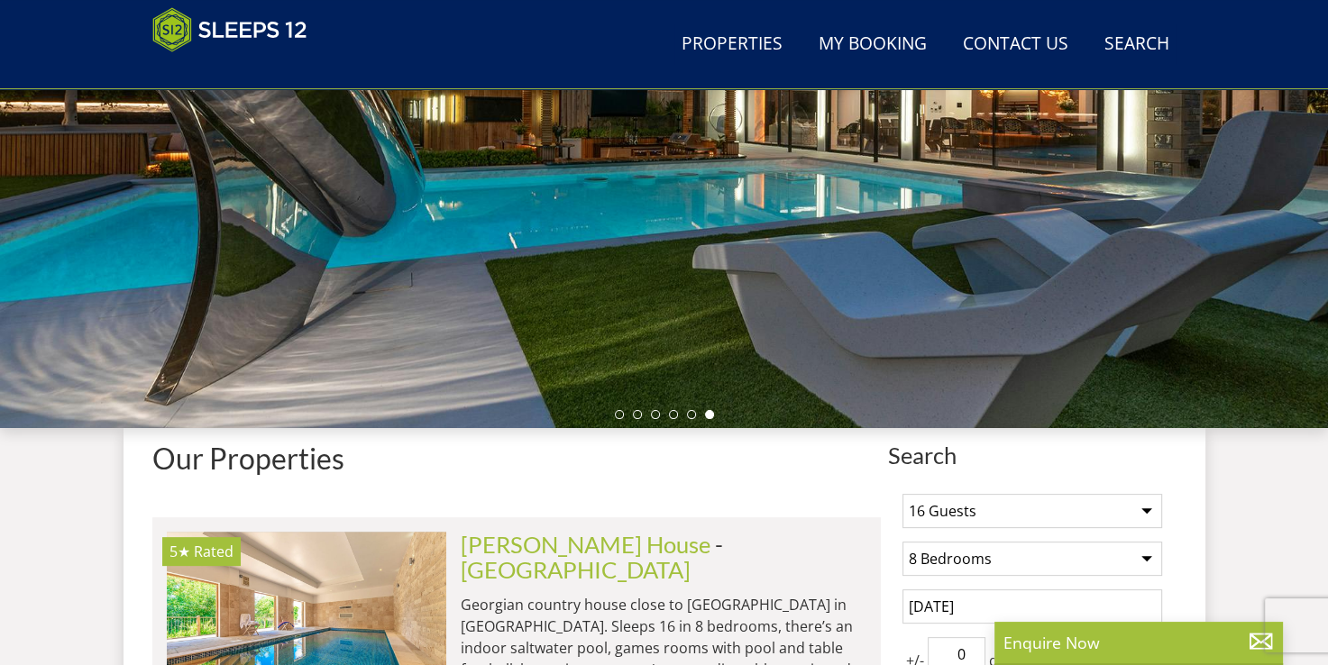
scroll to position [305, 0]
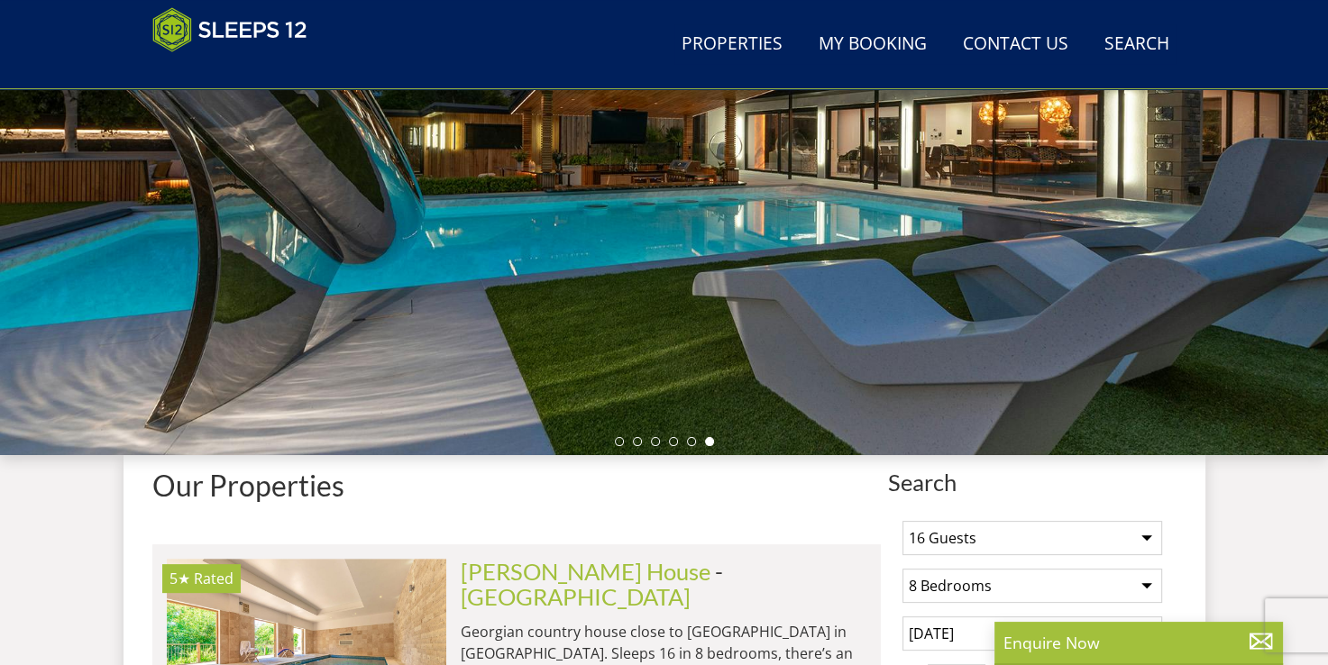
select select "18"
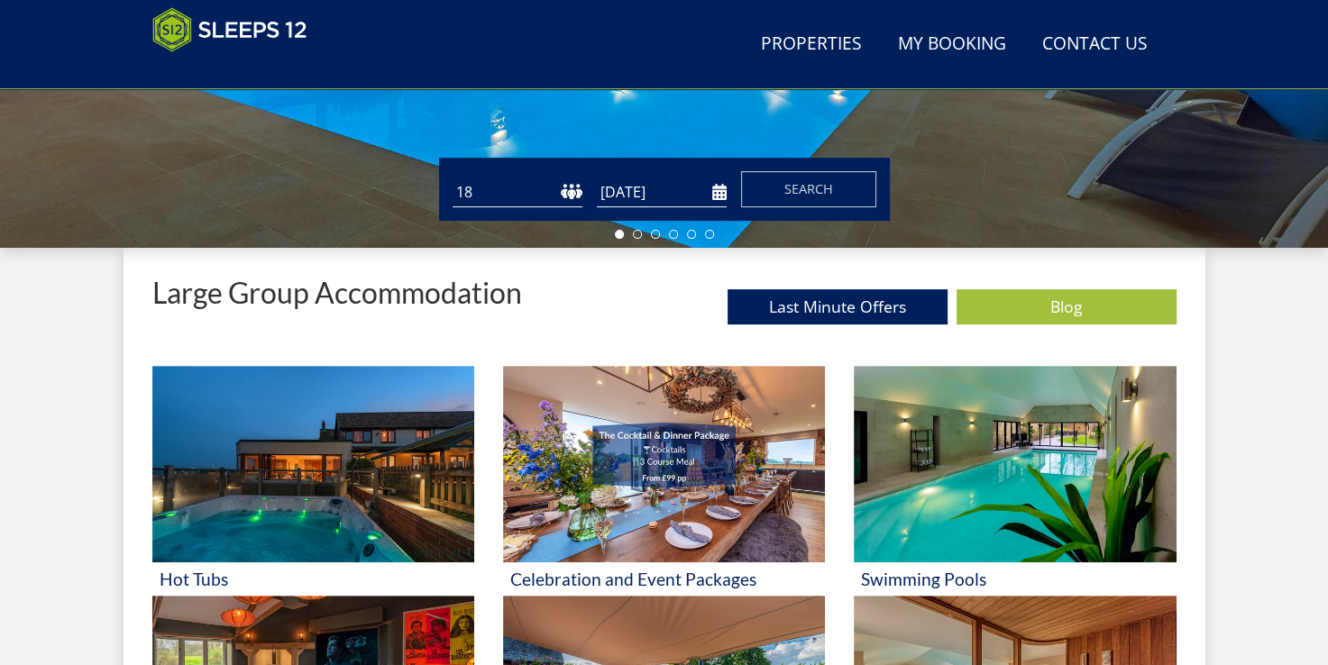
scroll to position [584, 0]
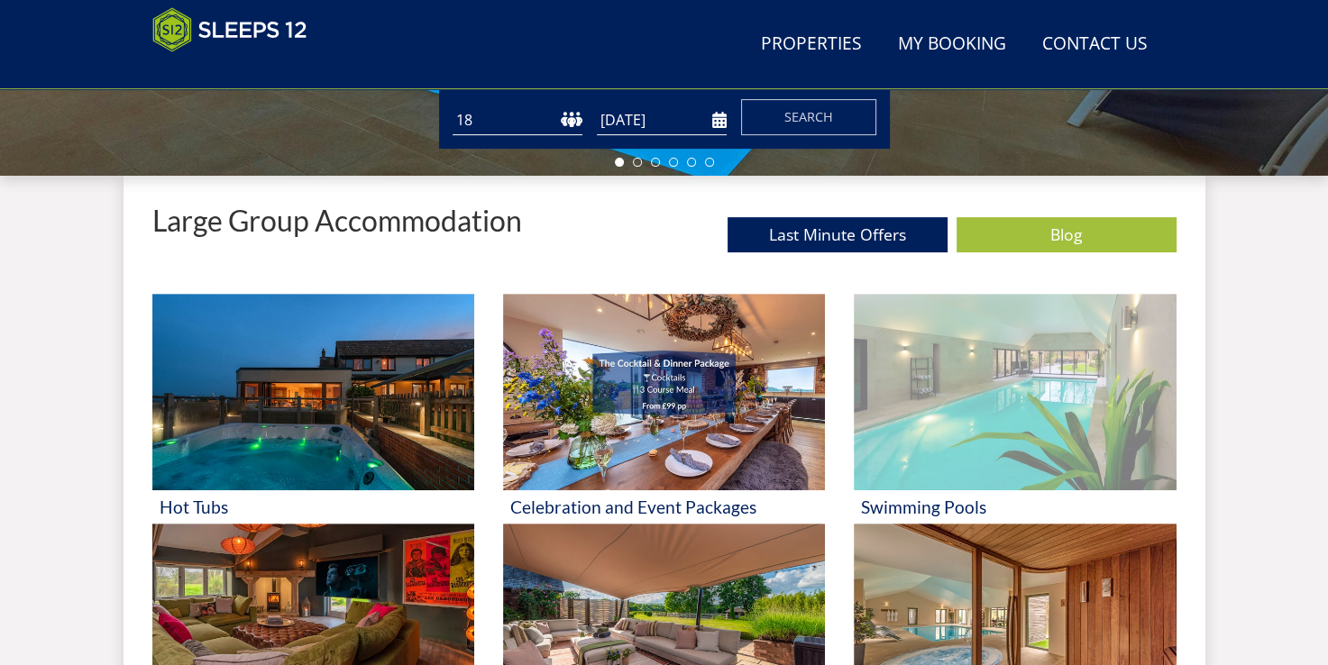
click at [918, 395] on img at bounding box center [1015, 392] width 322 height 197
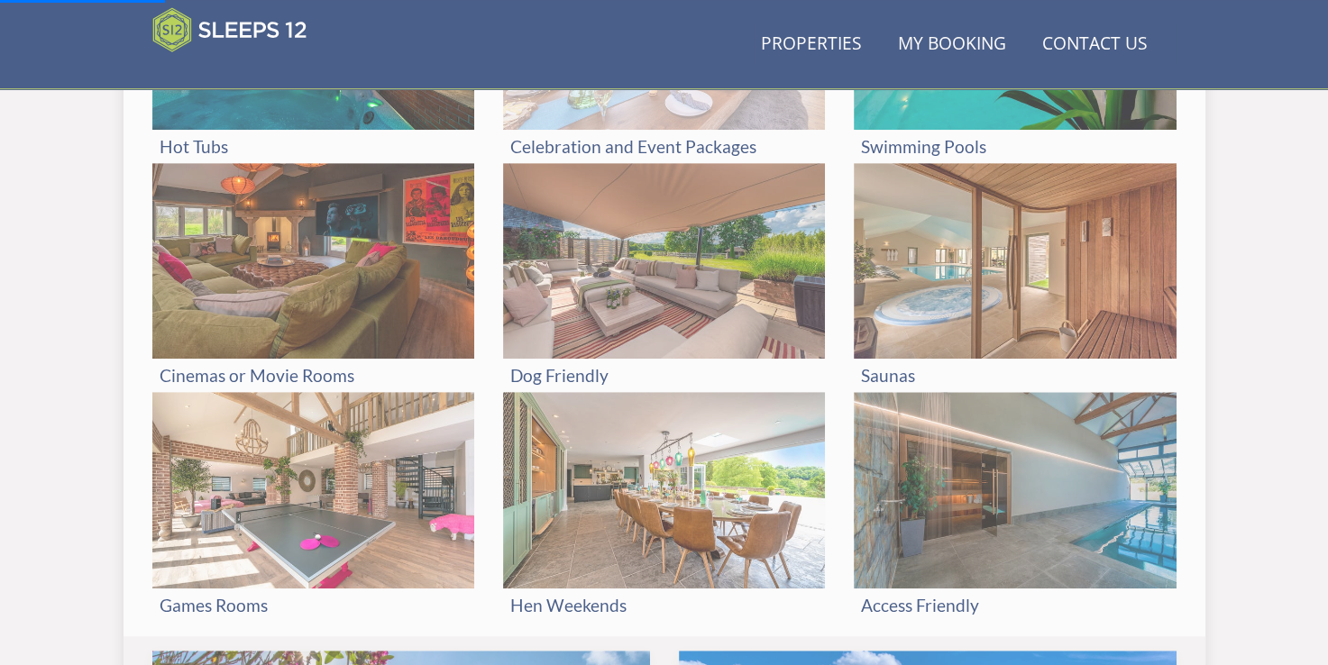
scroll to position [981, 0]
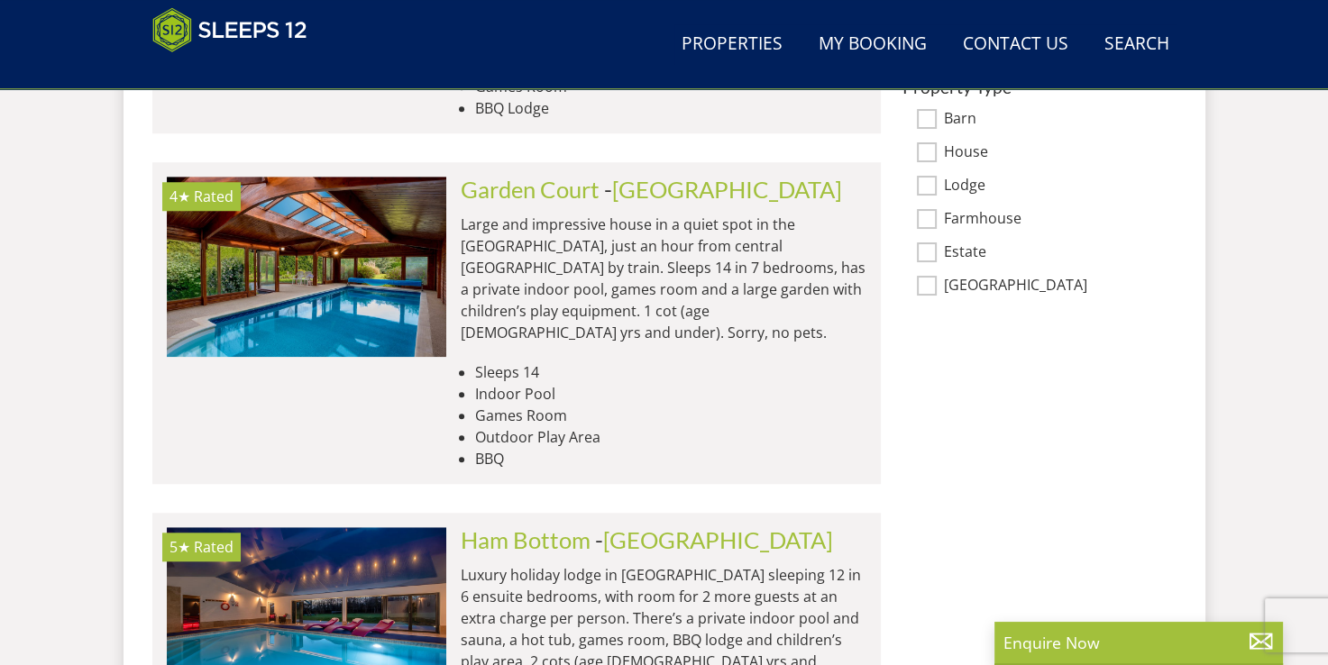
scroll to position [1473, 0]
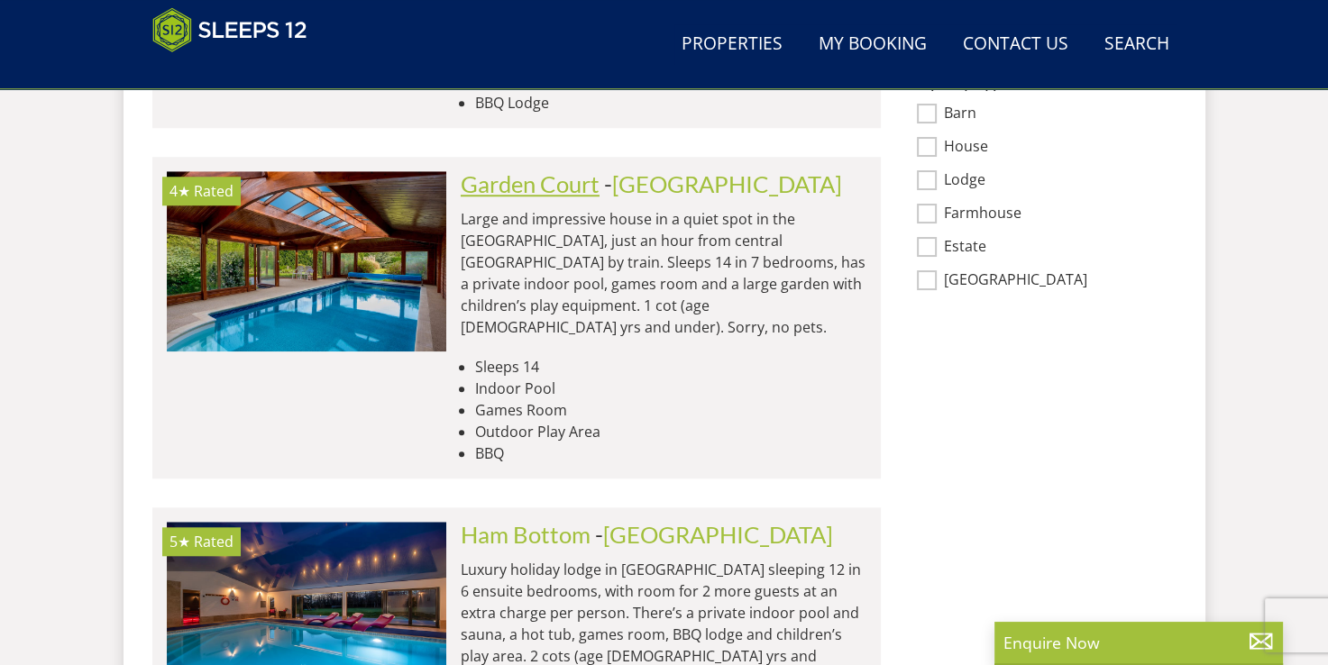
click at [580, 170] on link "Garden Court" at bounding box center [530, 183] width 139 height 27
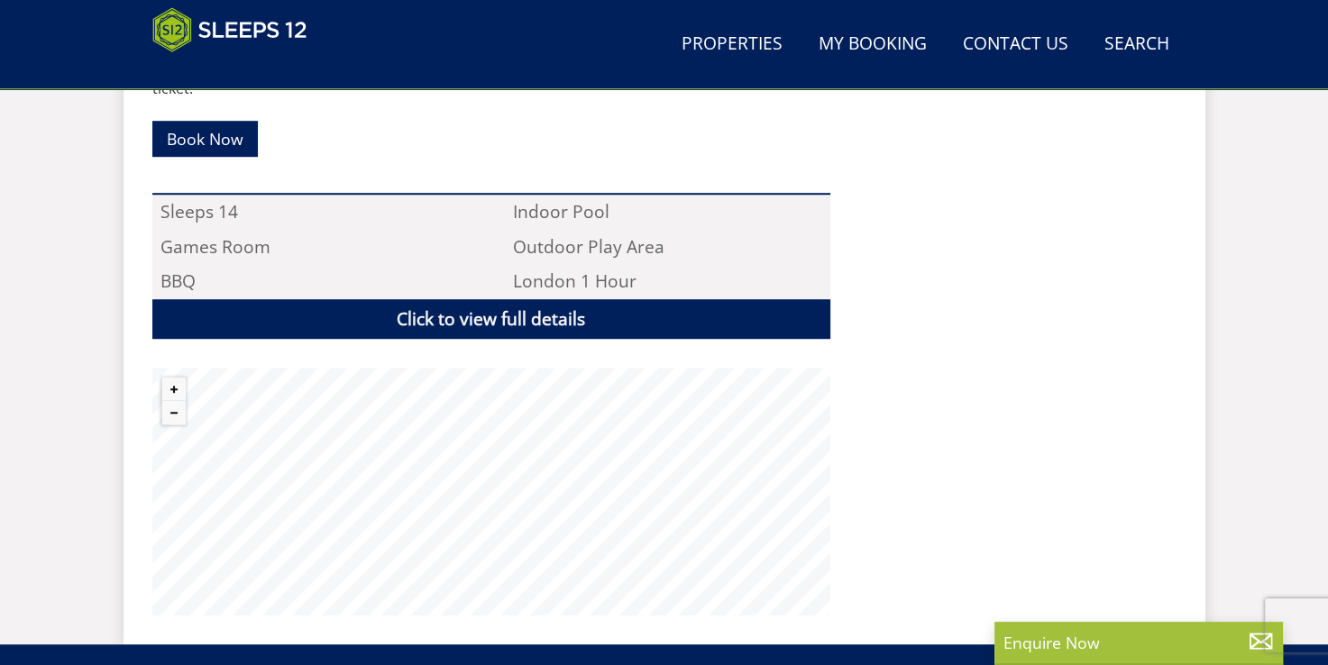
scroll to position [1137, 0]
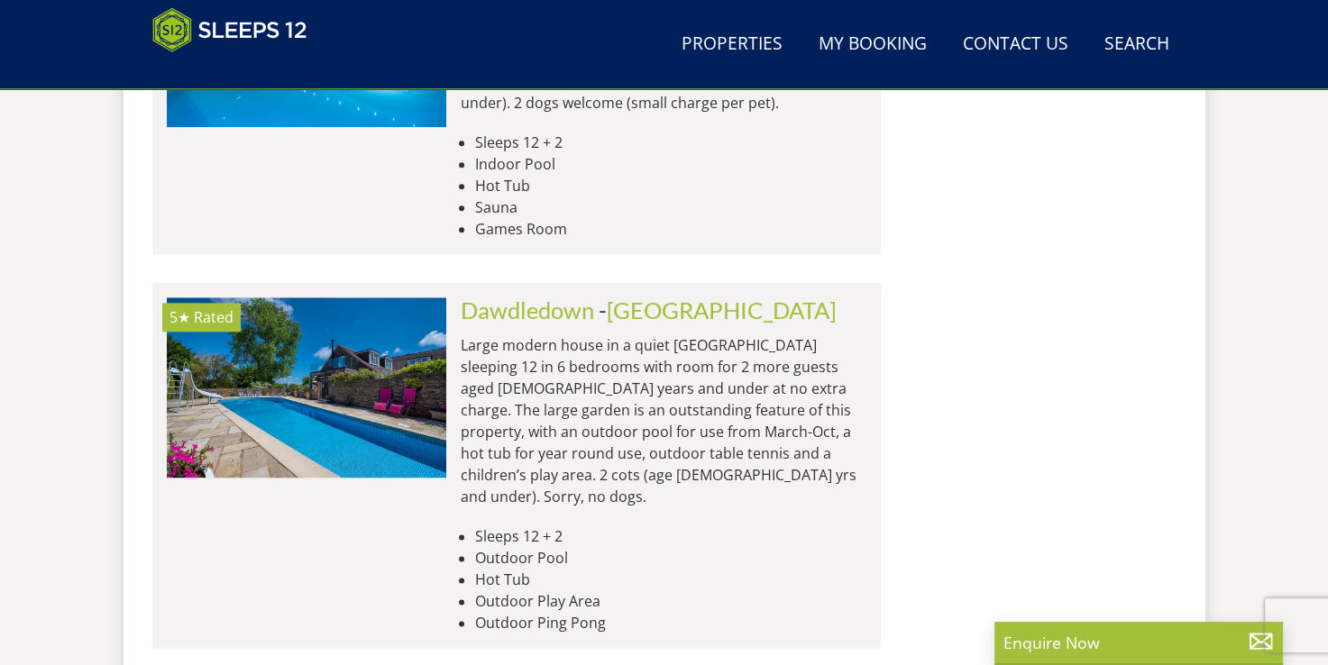
scroll to position [2050, 0]
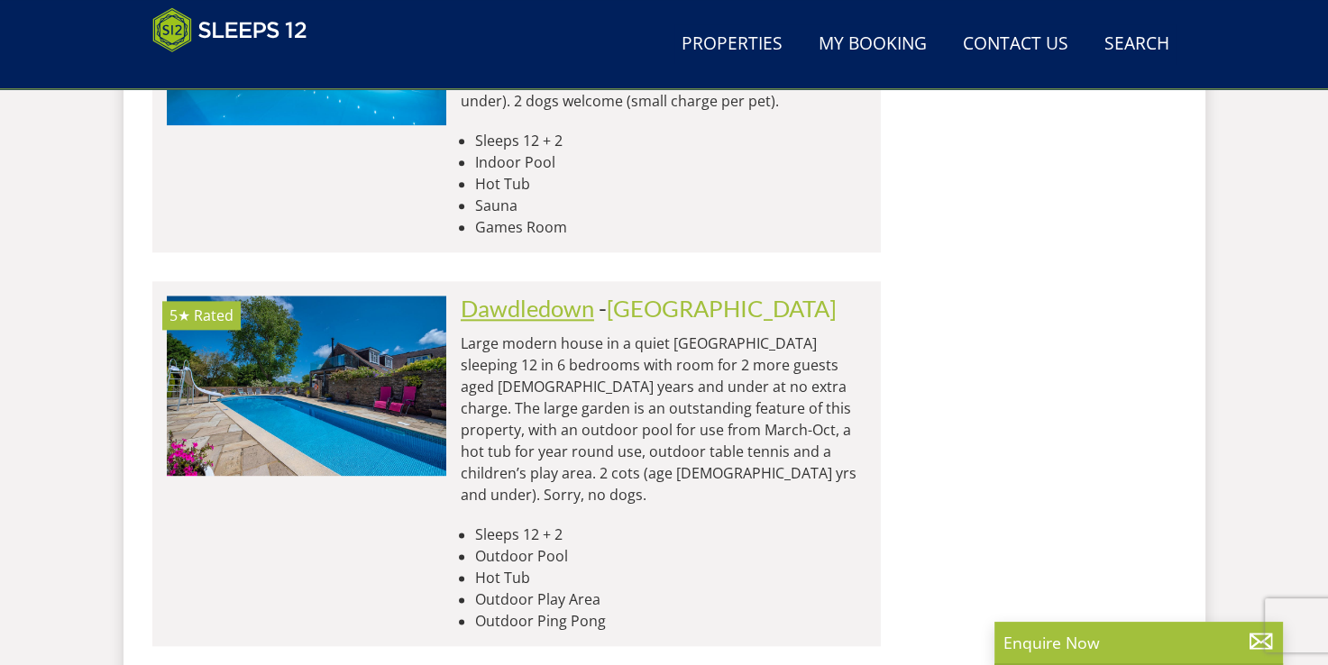
click at [507, 295] on link "Dawdledown" at bounding box center [527, 308] width 133 height 27
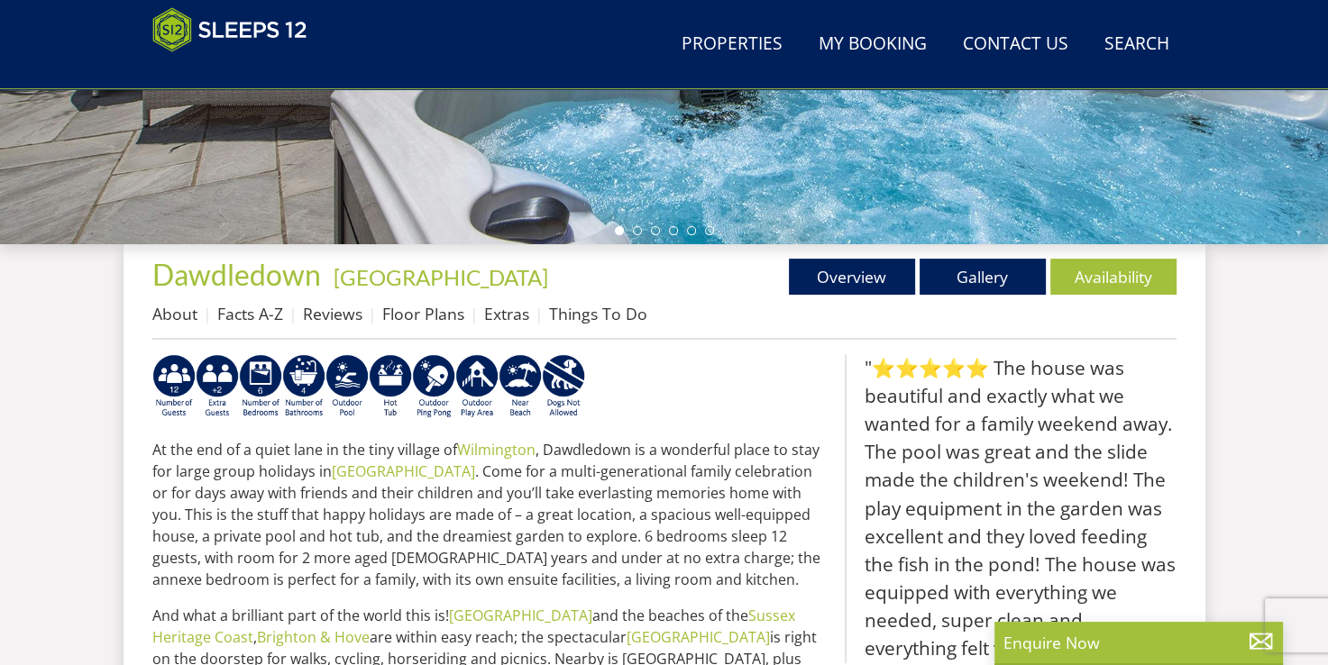
scroll to position [656, 0]
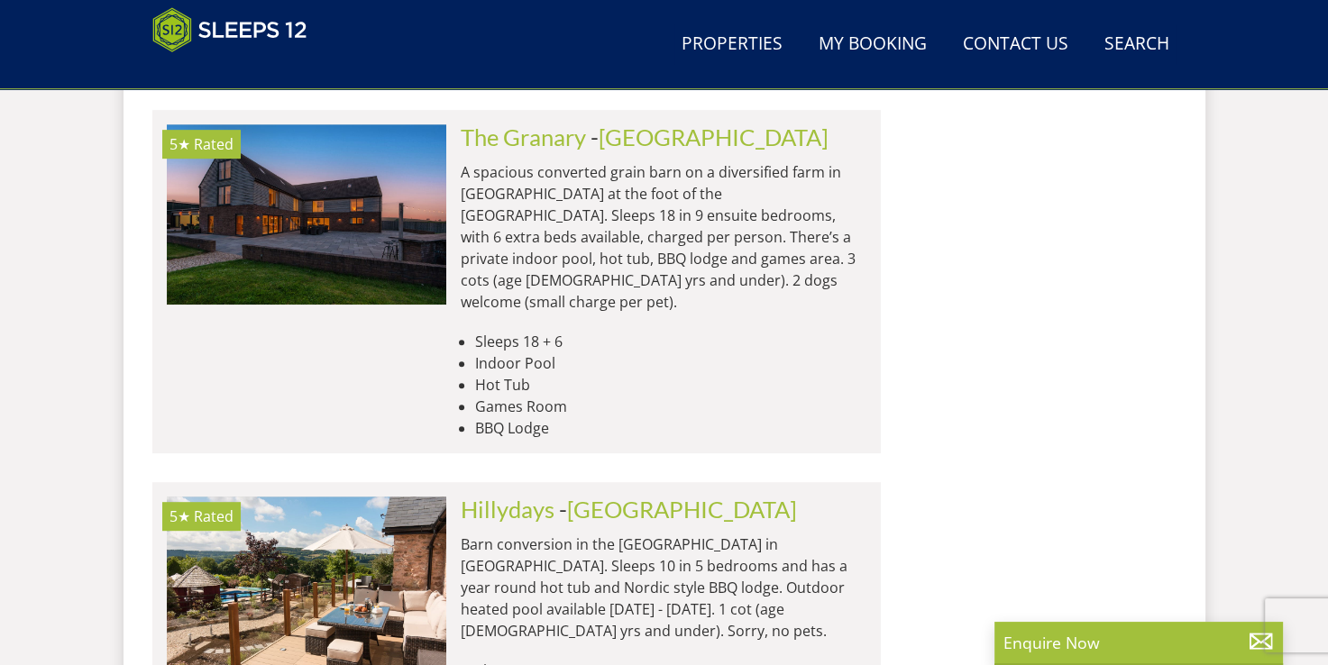
scroll to position [7530, 0]
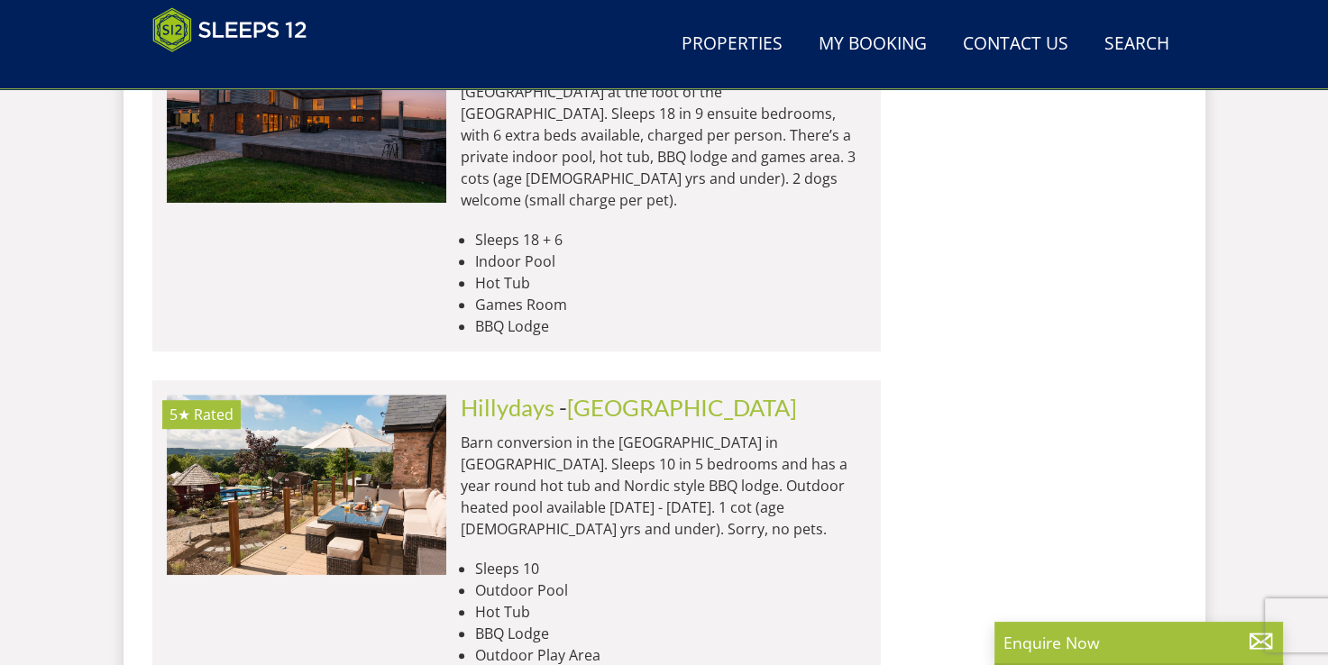
select select "18"
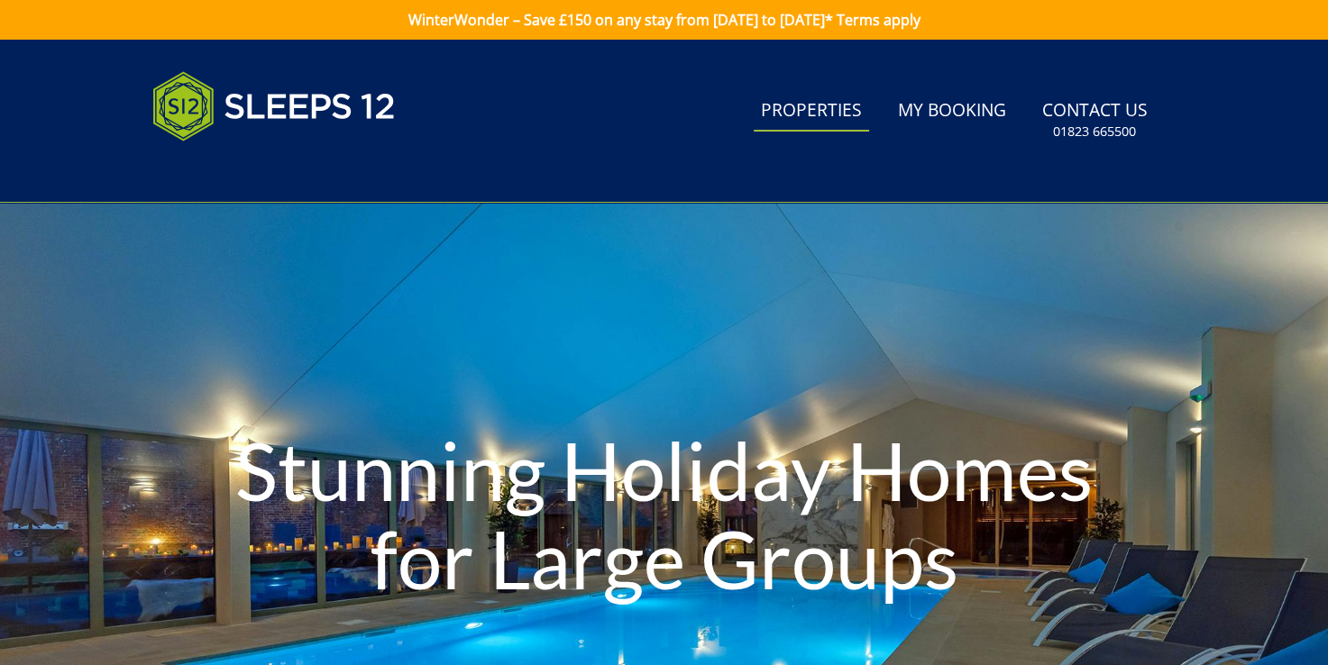
click at [801, 108] on link "Properties" at bounding box center [811, 111] width 115 height 41
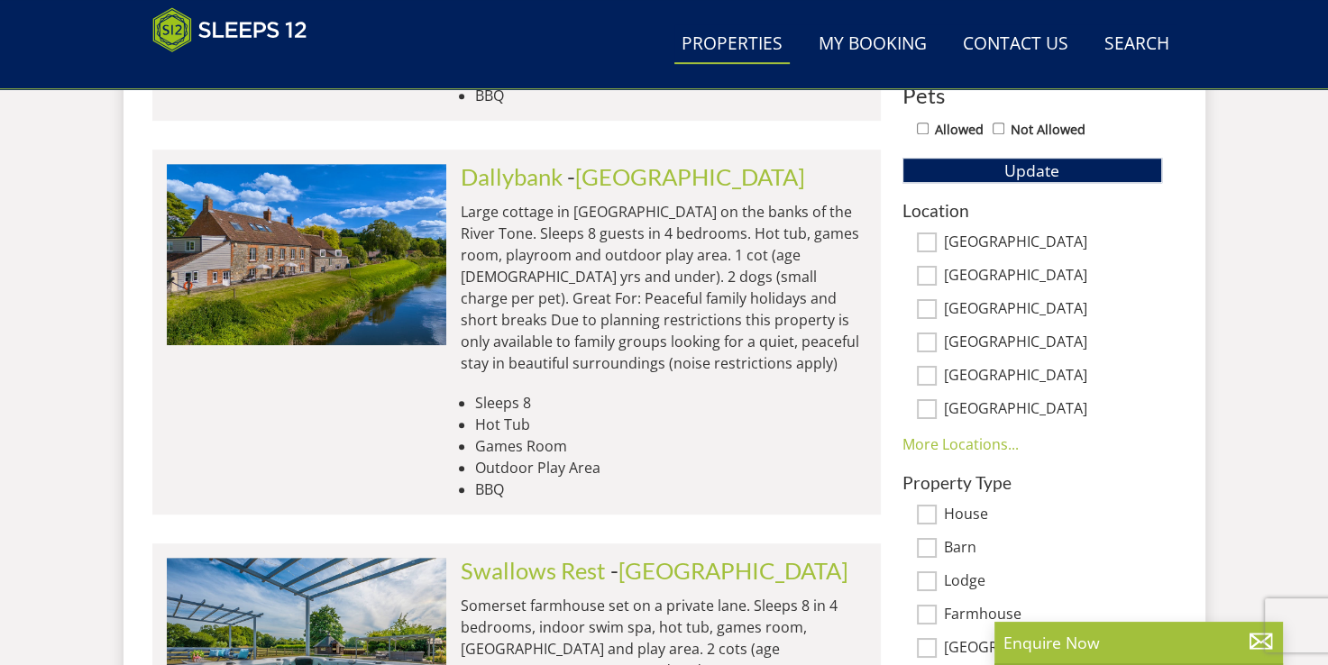
scroll to position [1074, 0]
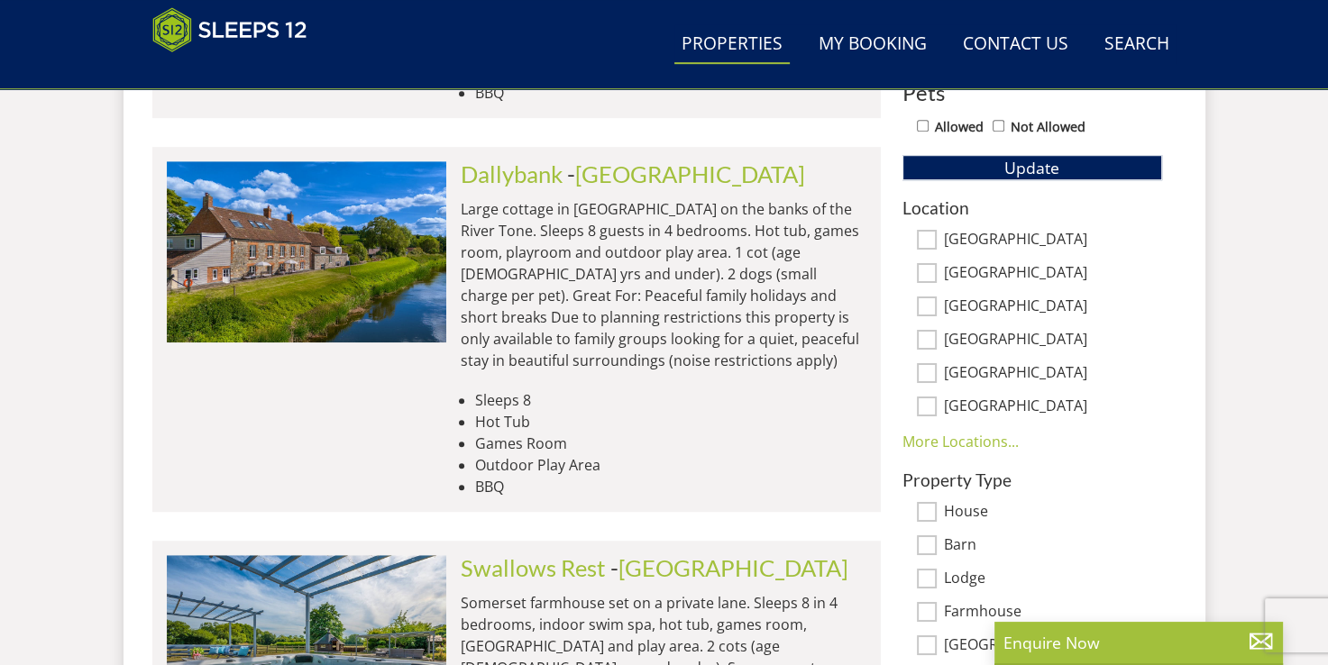
click at [932, 398] on input "[GEOGRAPHIC_DATA]" at bounding box center [927, 407] width 20 height 20
checkbox input "true"
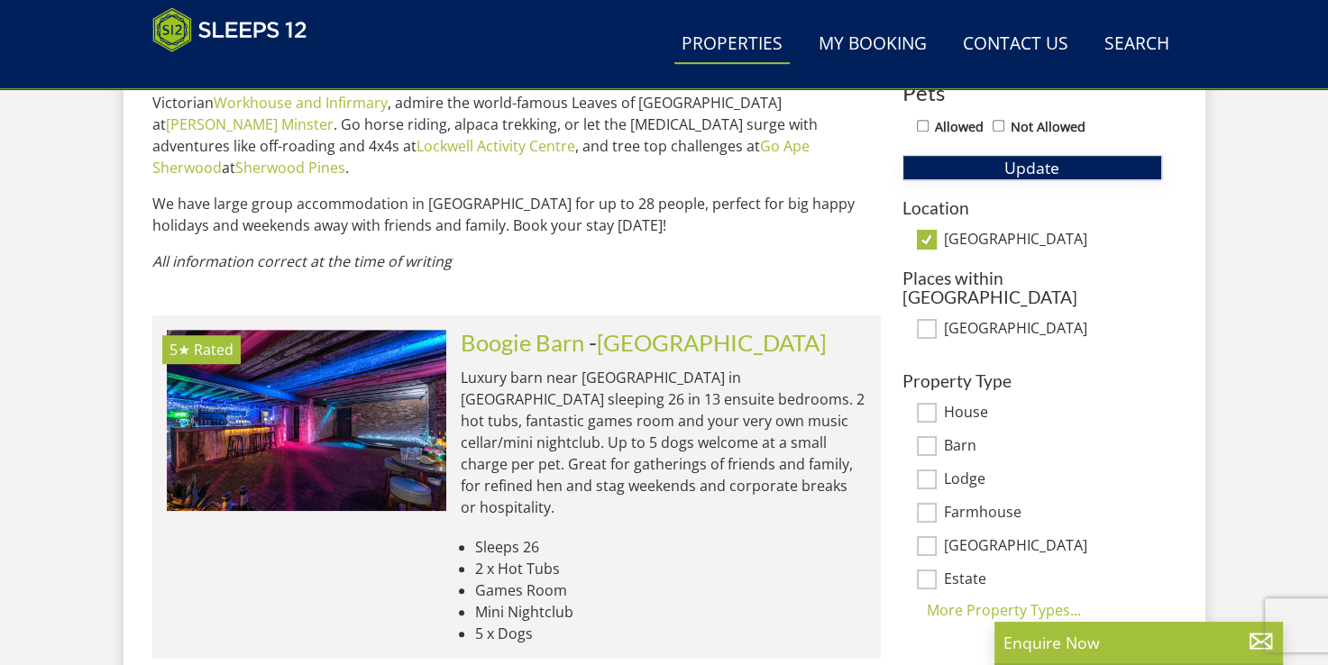
click at [1001, 164] on button "Update" at bounding box center [1032, 167] width 260 height 25
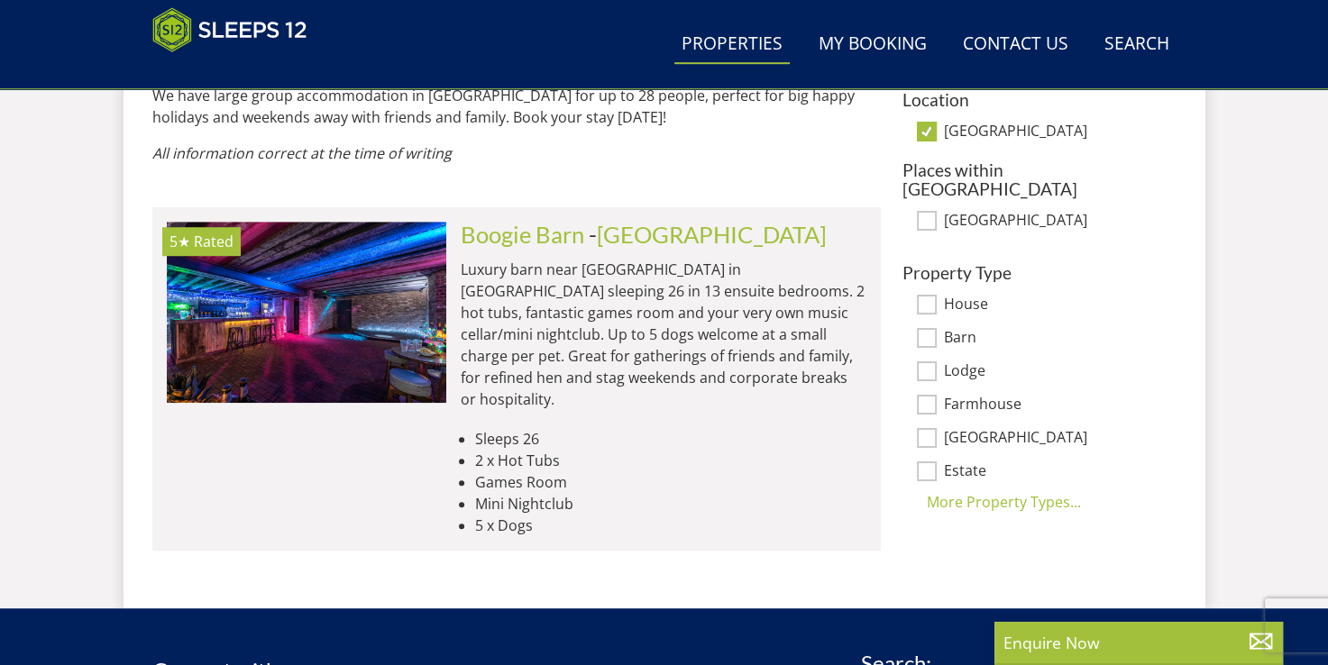
scroll to position [1219, 0]
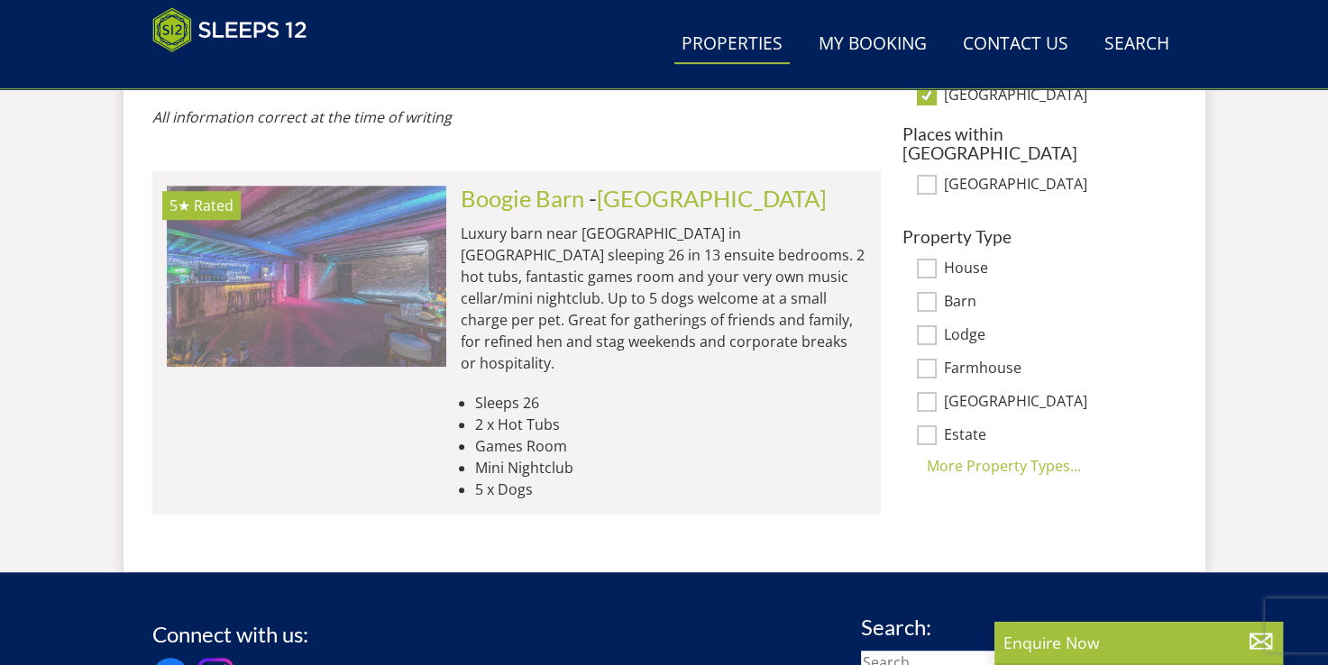
click at [357, 251] on img at bounding box center [306, 276] width 279 height 180
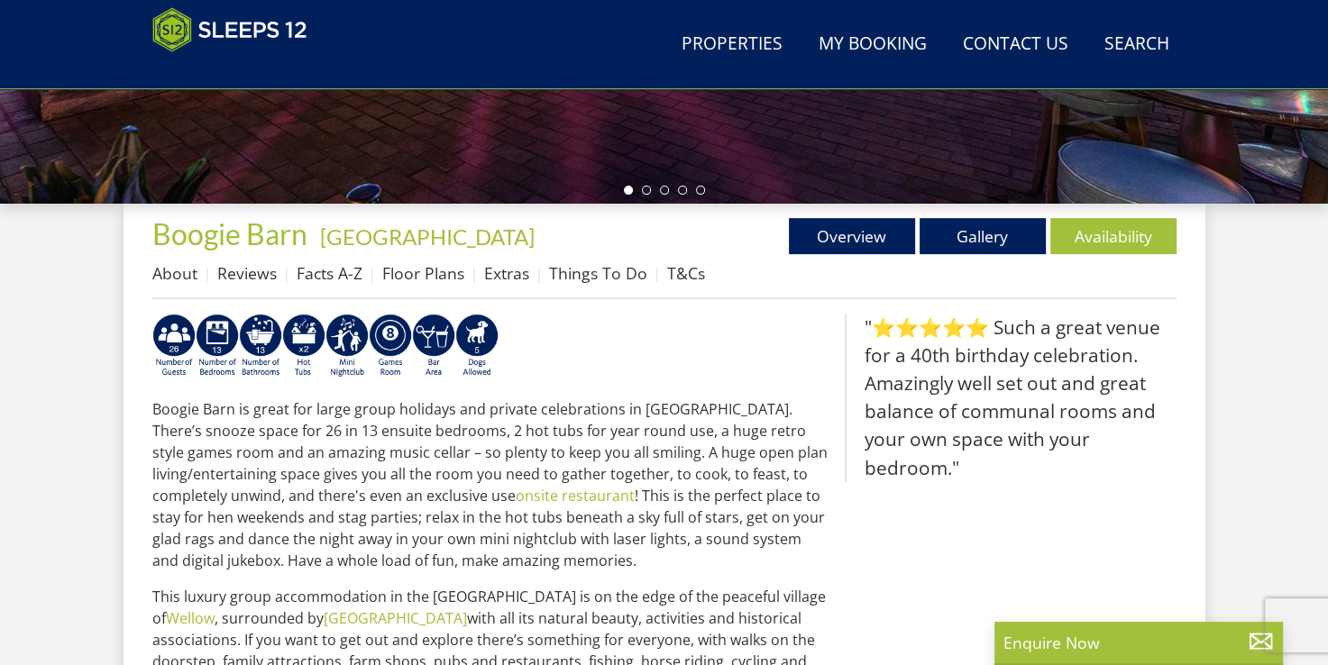
scroll to position [555, 0]
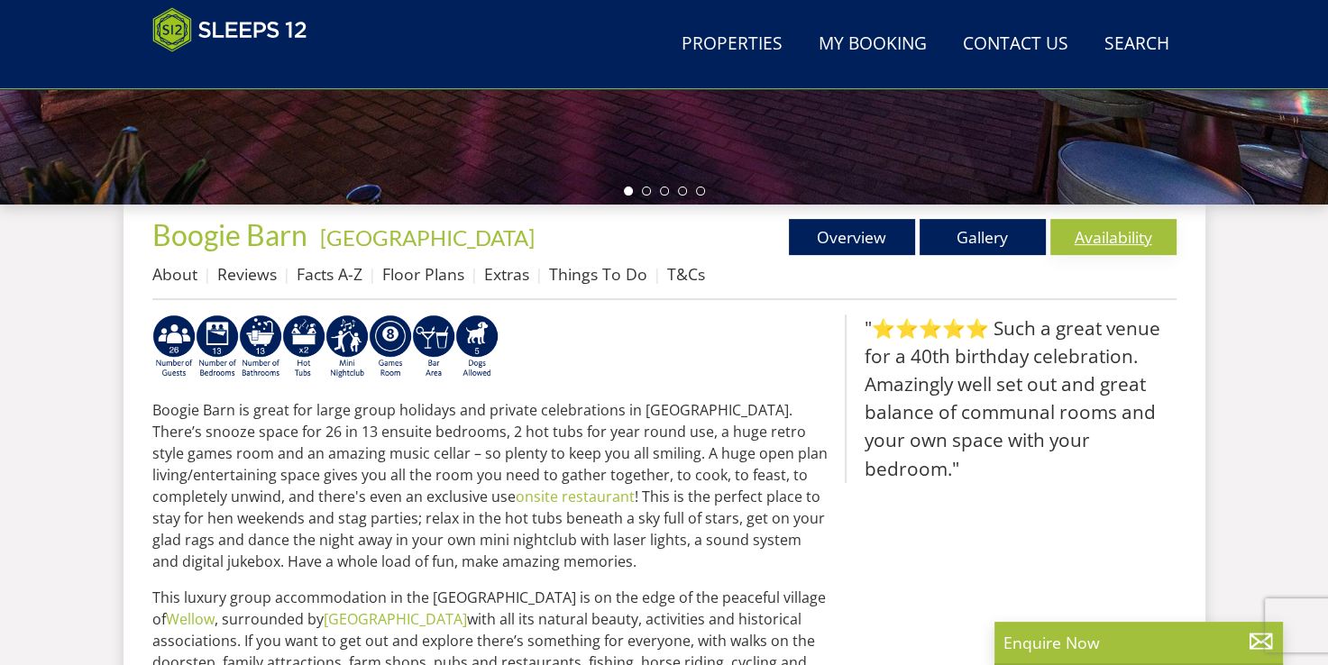
click at [1122, 244] on link "Availability" at bounding box center [1113, 237] width 126 height 36
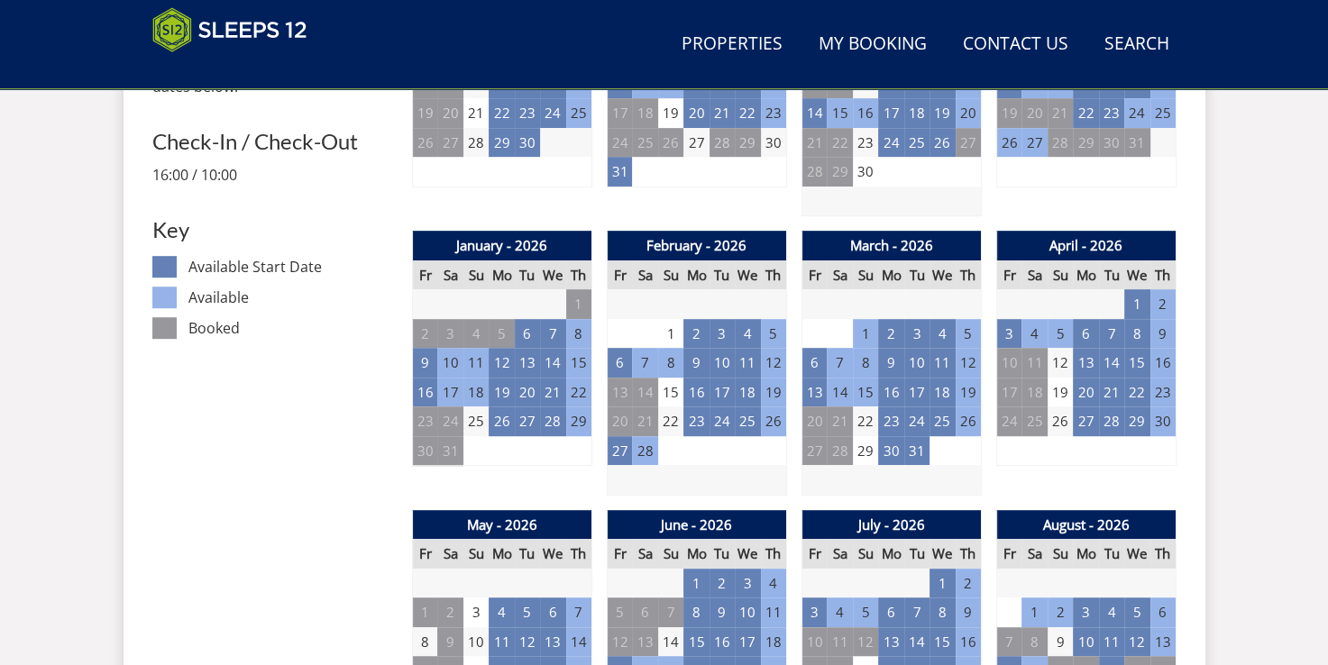
scroll to position [1001, 0]
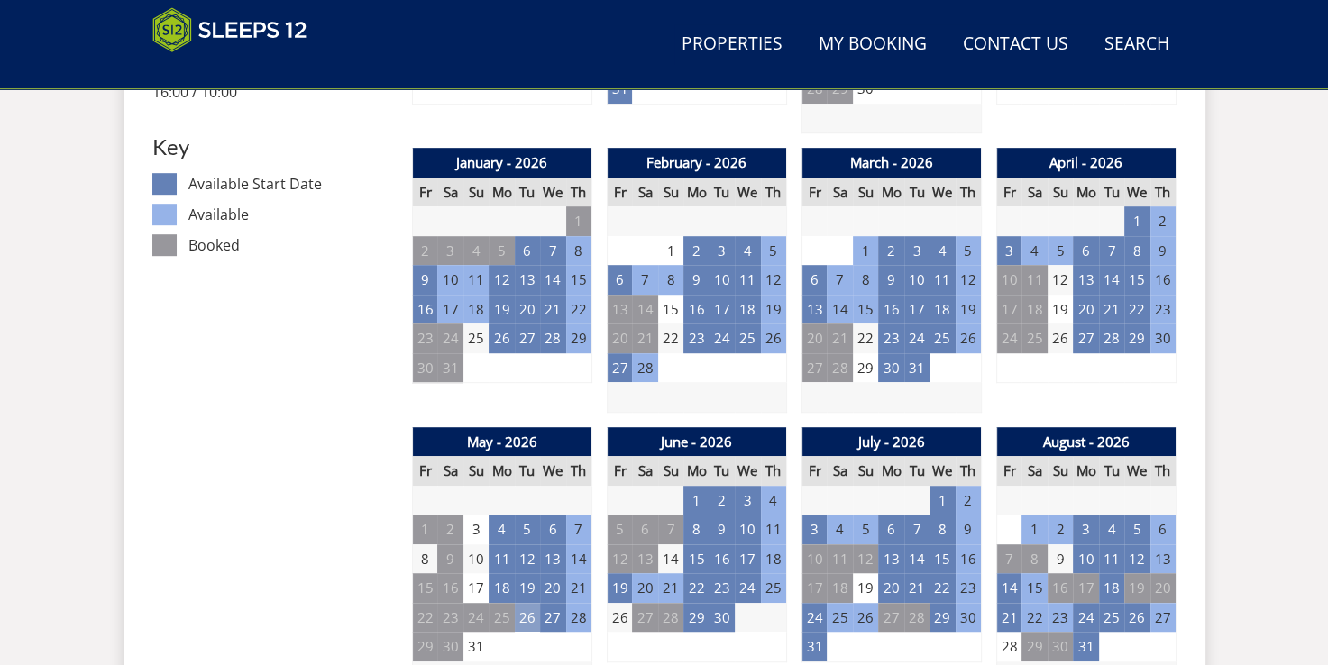
click at [529, 623] on td "26" at bounding box center [527, 618] width 25 height 30
